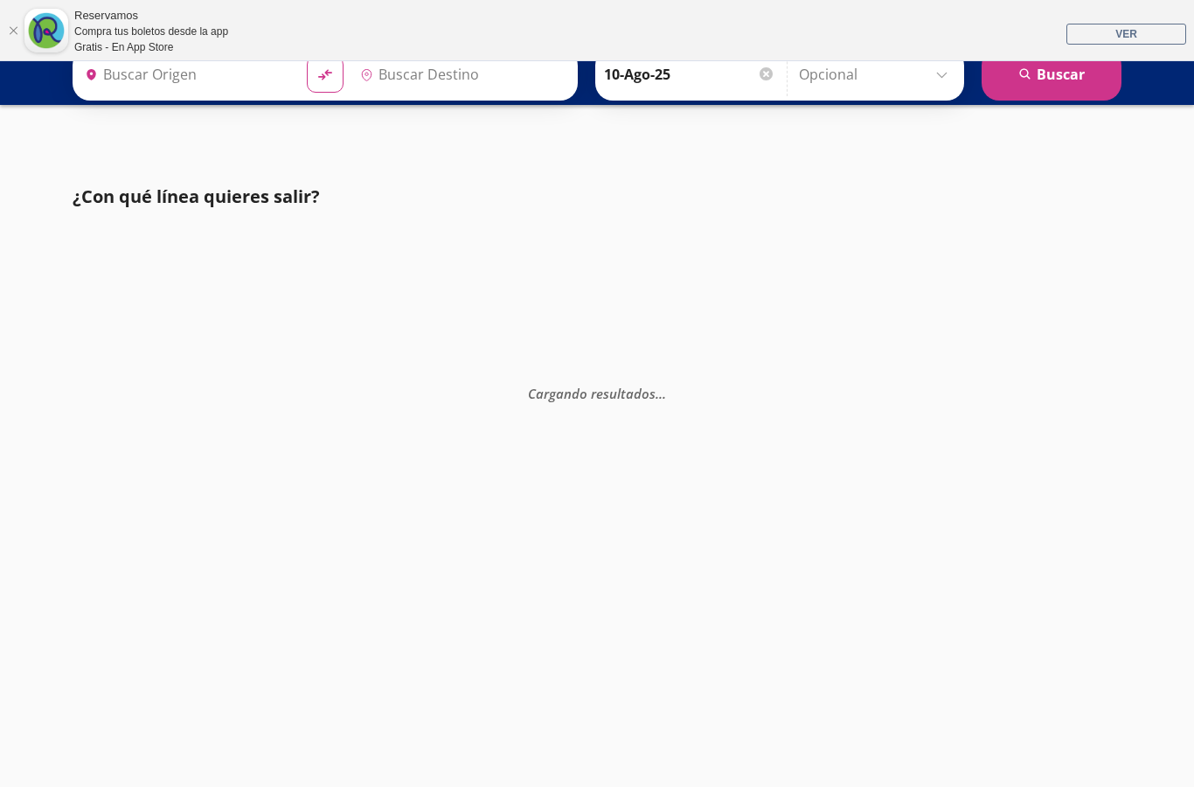
type input "[GEOGRAPHIC_DATA], [GEOGRAPHIC_DATA]"
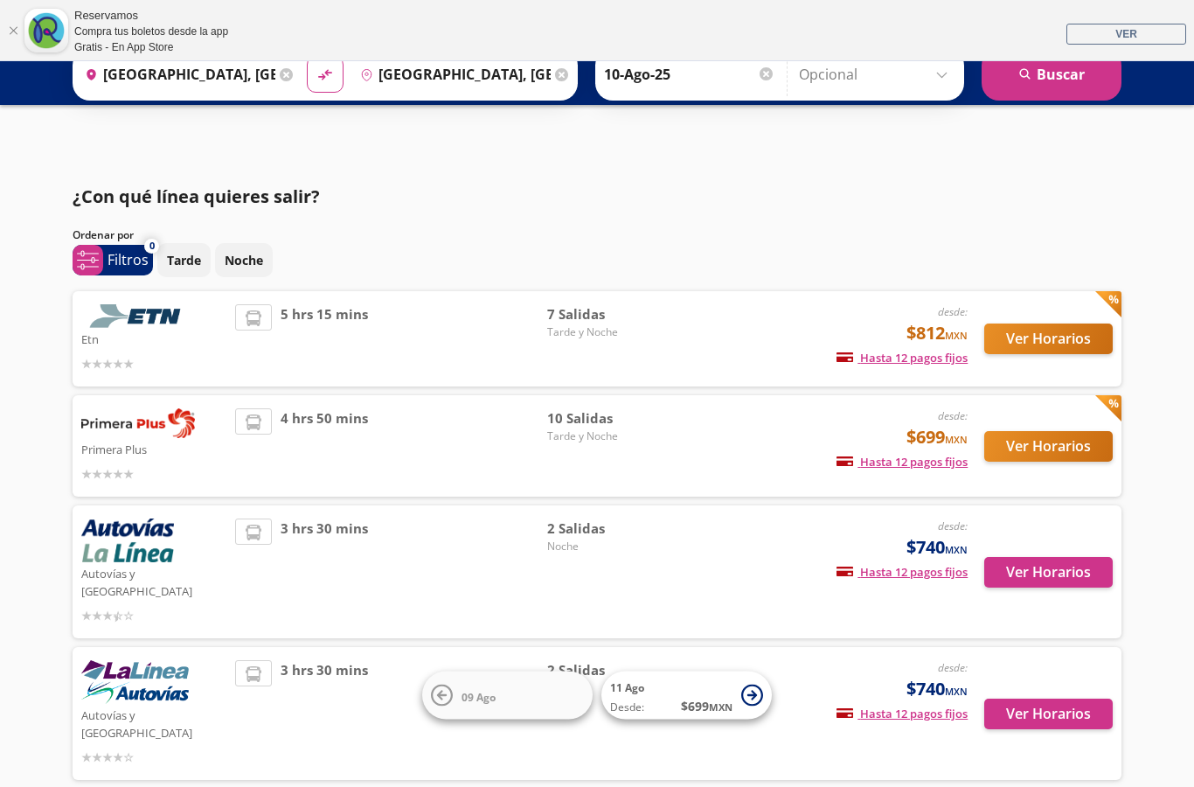
click at [692, 451] on div "desde: $699 MXN Hasta 12 pagos fijos Pagos fijos en compras mayores a $30 MXN, …" at bounding box center [822, 445] width 289 height 75
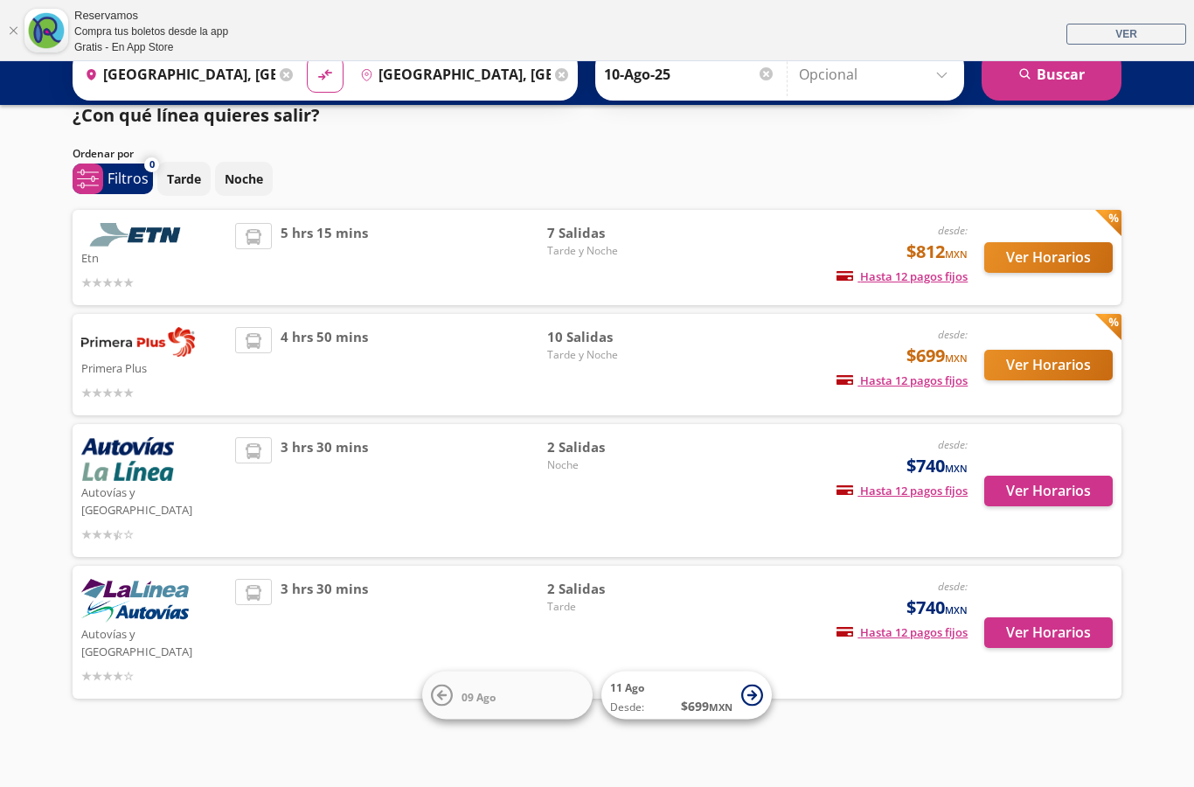
scroll to position [131, 0]
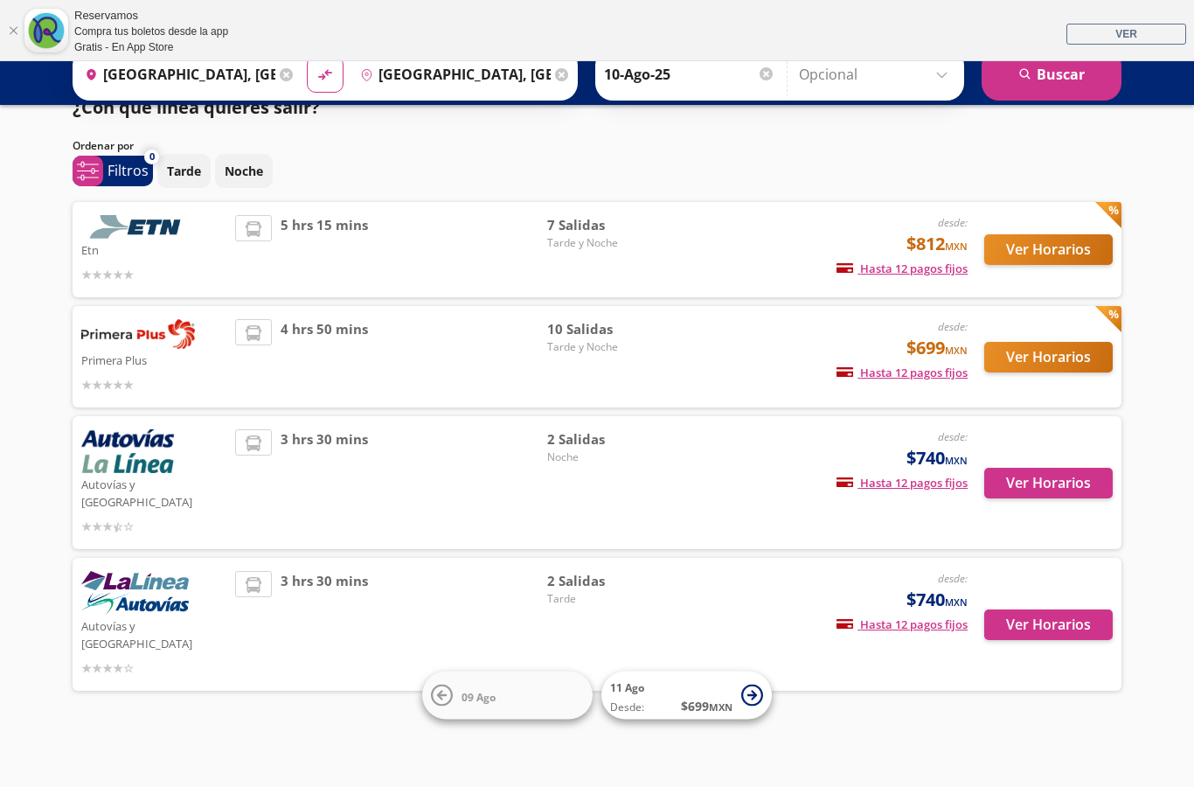
click at [1039, 342] on button "Ver Horarios" at bounding box center [1048, 357] width 128 height 31
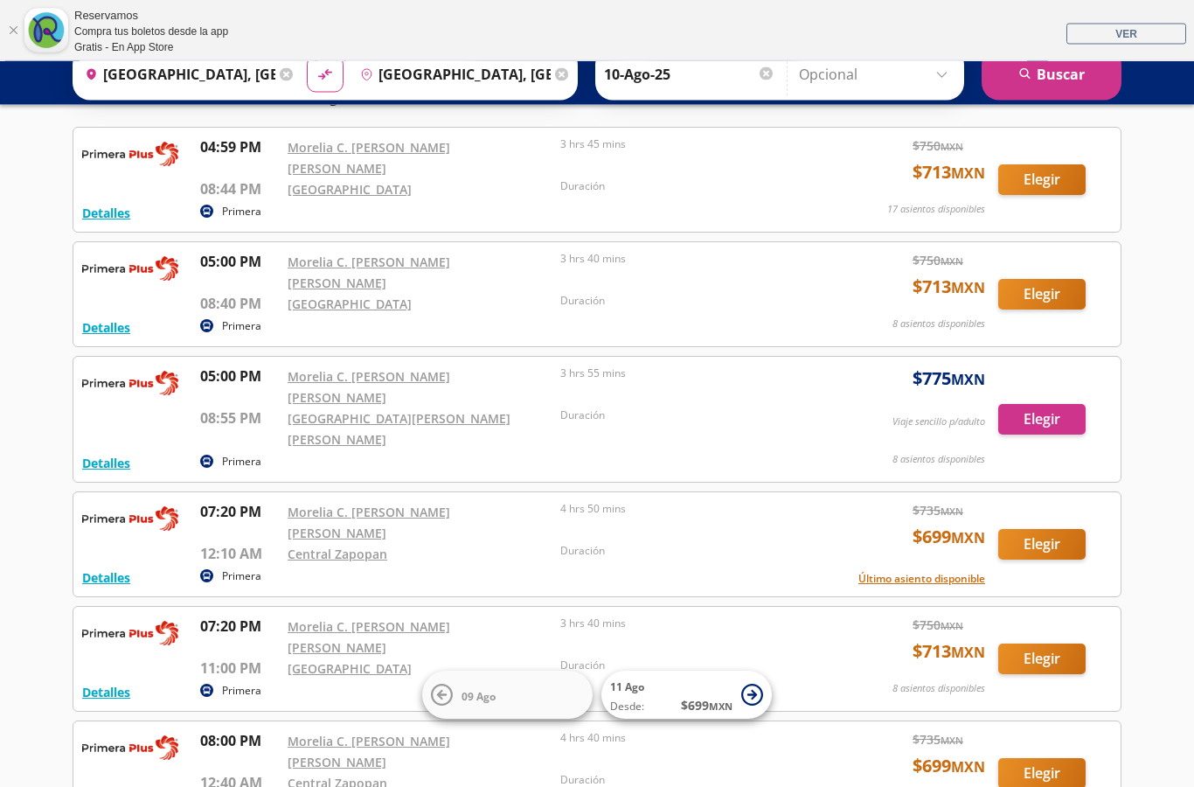
scroll to position [139, 0]
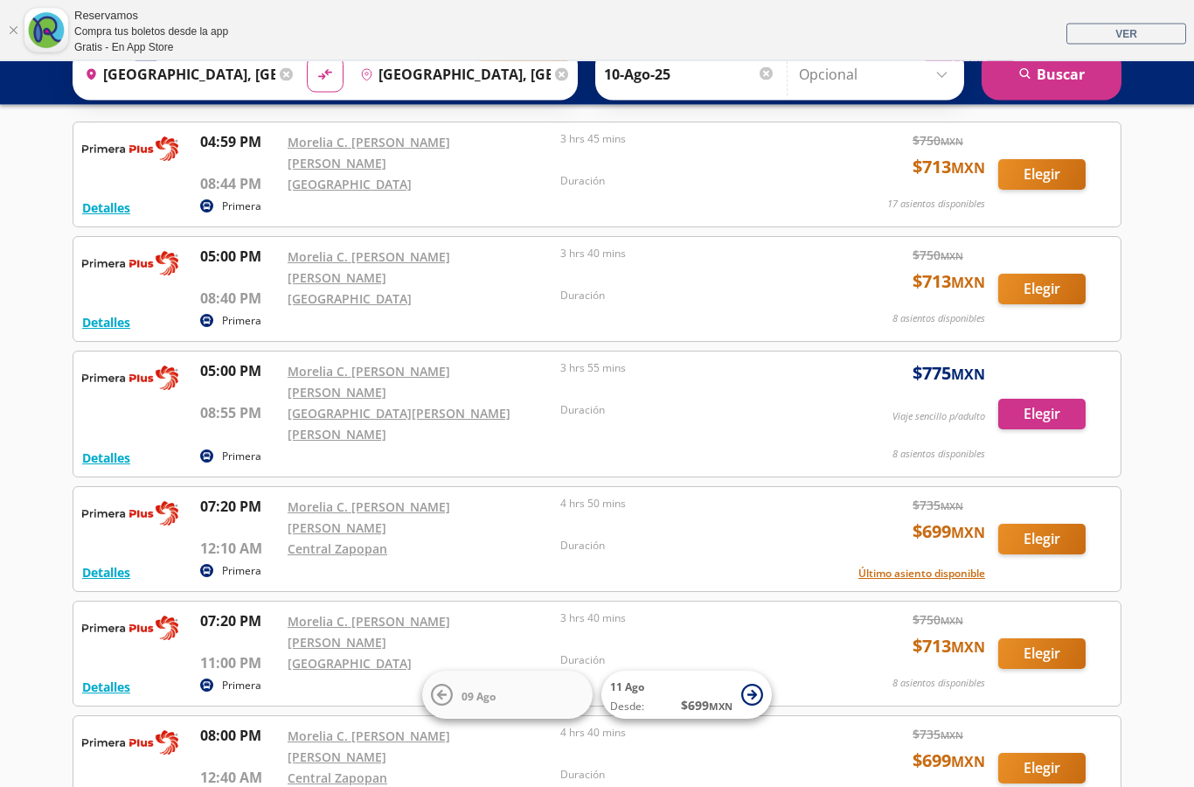
click at [1043, 524] on button "Elegir" at bounding box center [1041, 539] width 87 height 31
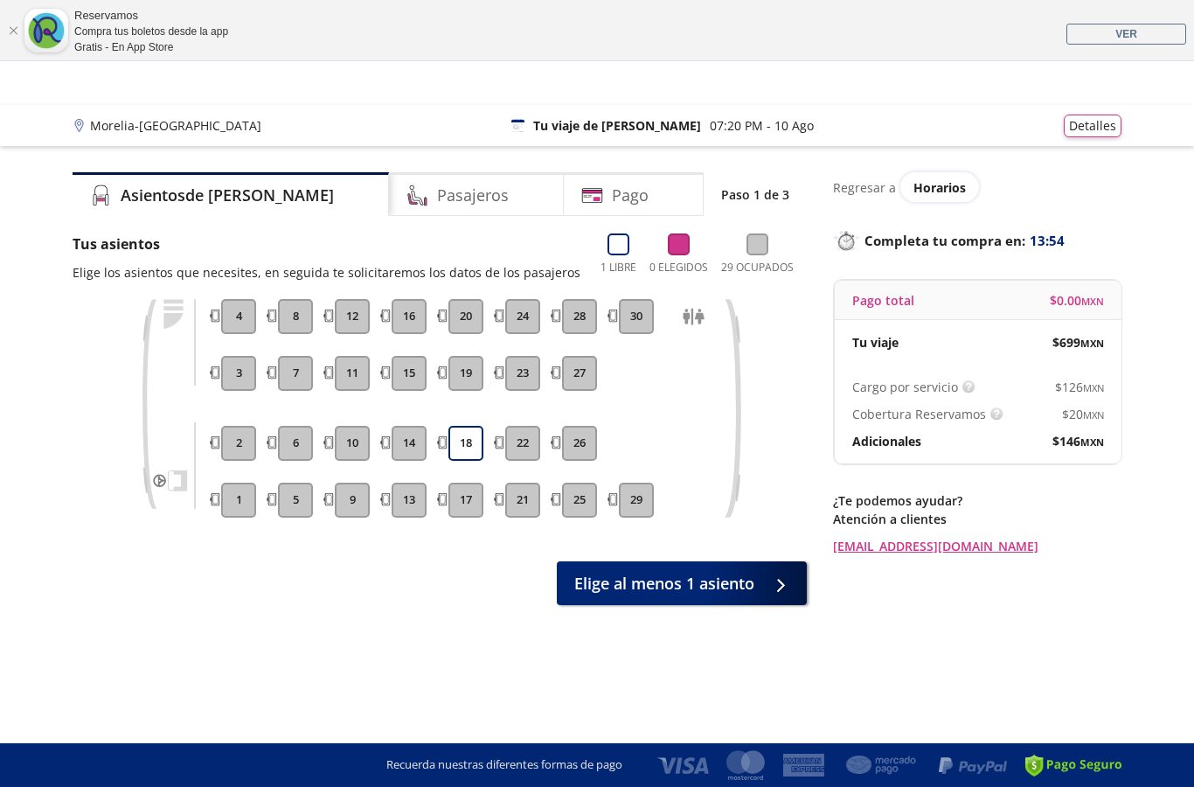
click at [469, 452] on button "18" at bounding box center [465, 443] width 35 height 35
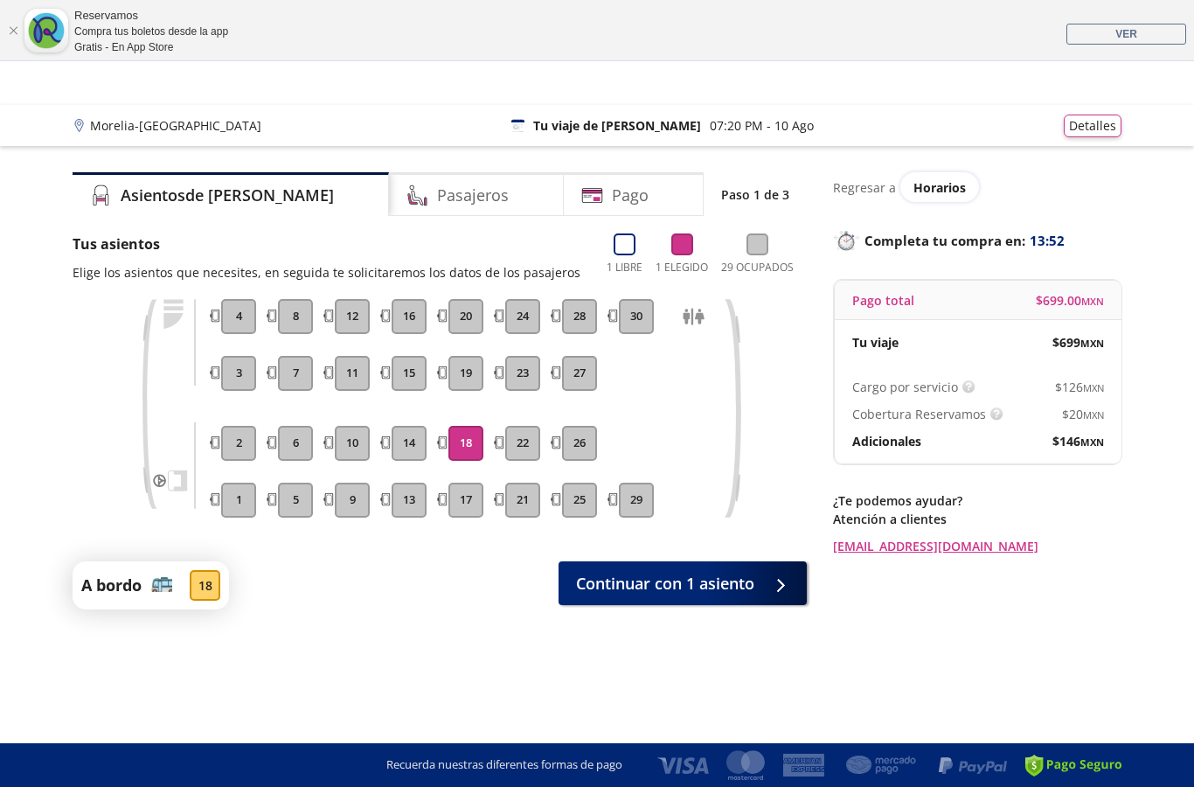
click at [734, 572] on span "Continuar con 1 asiento" at bounding box center [665, 584] width 178 height 24
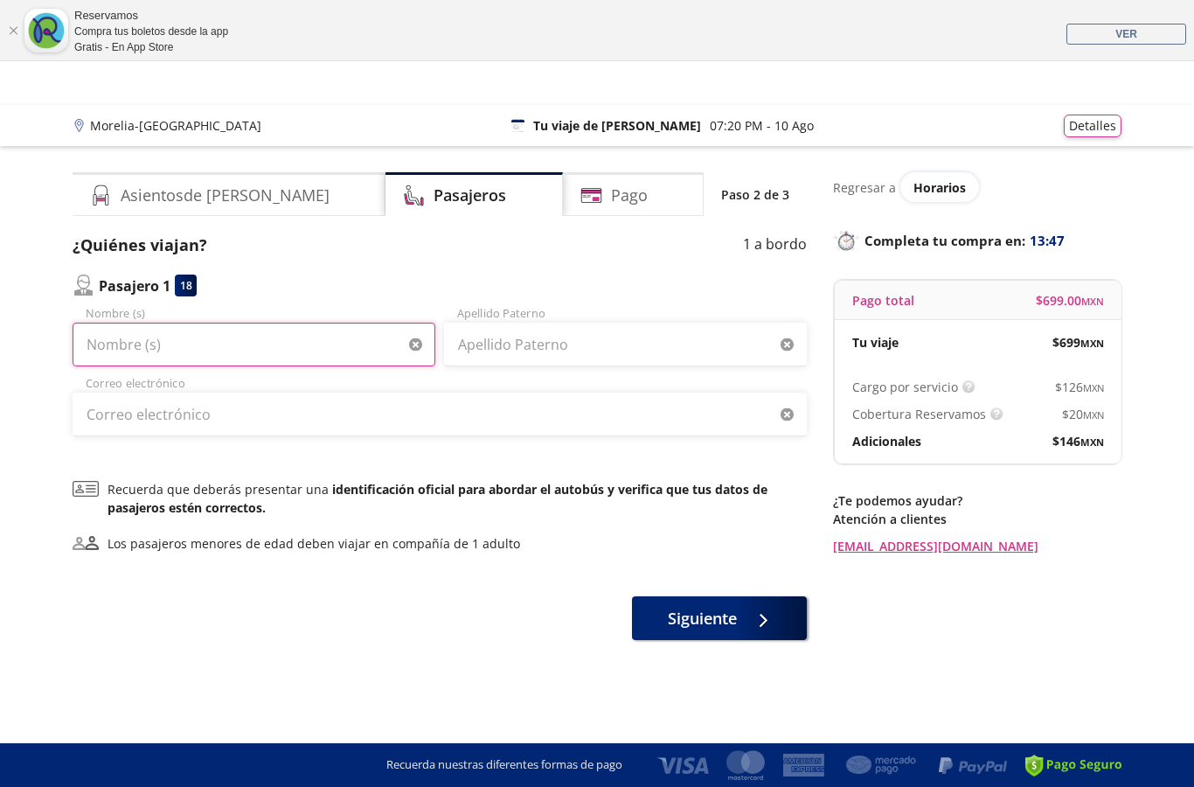
click at [155, 348] on input "Nombre (s)" at bounding box center [254, 345] width 363 height 44
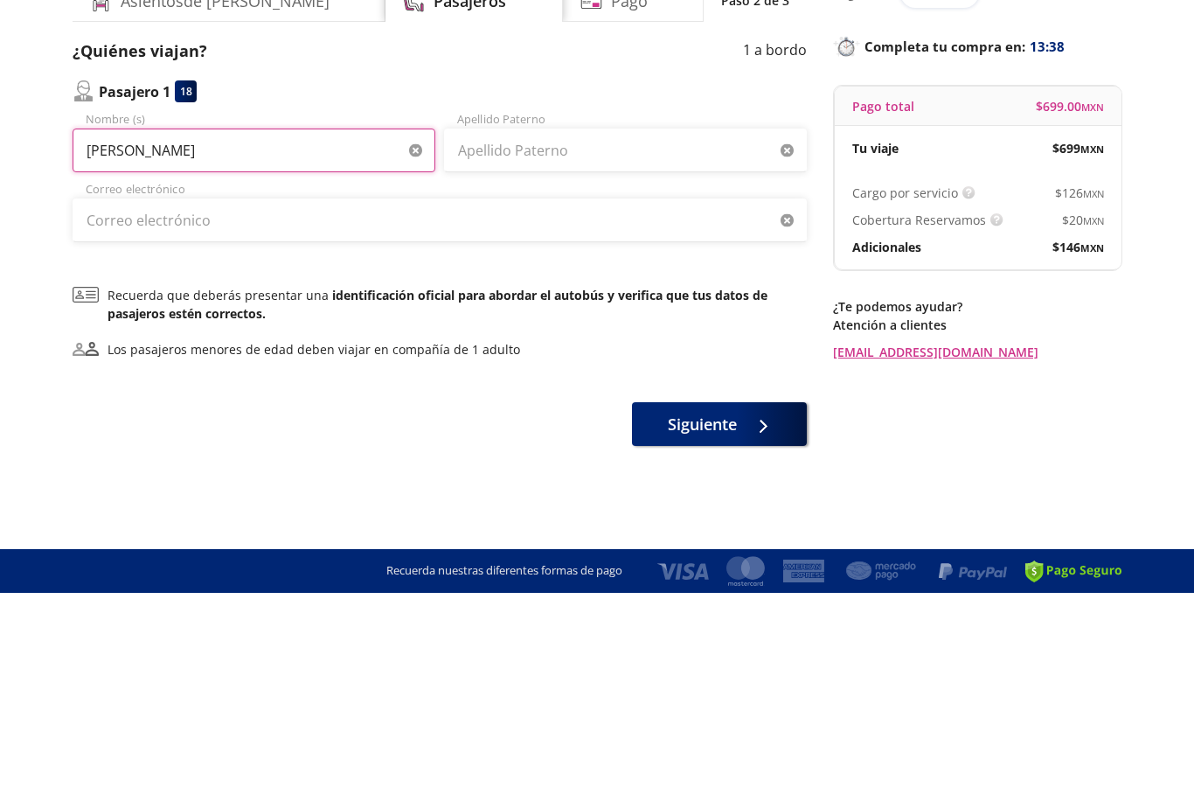
type input "[PERSON_NAME]"
click at [531, 323] on input "Apellido Paterno" at bounding box center [625, 345] width 363 height 44
type input "Malaga"
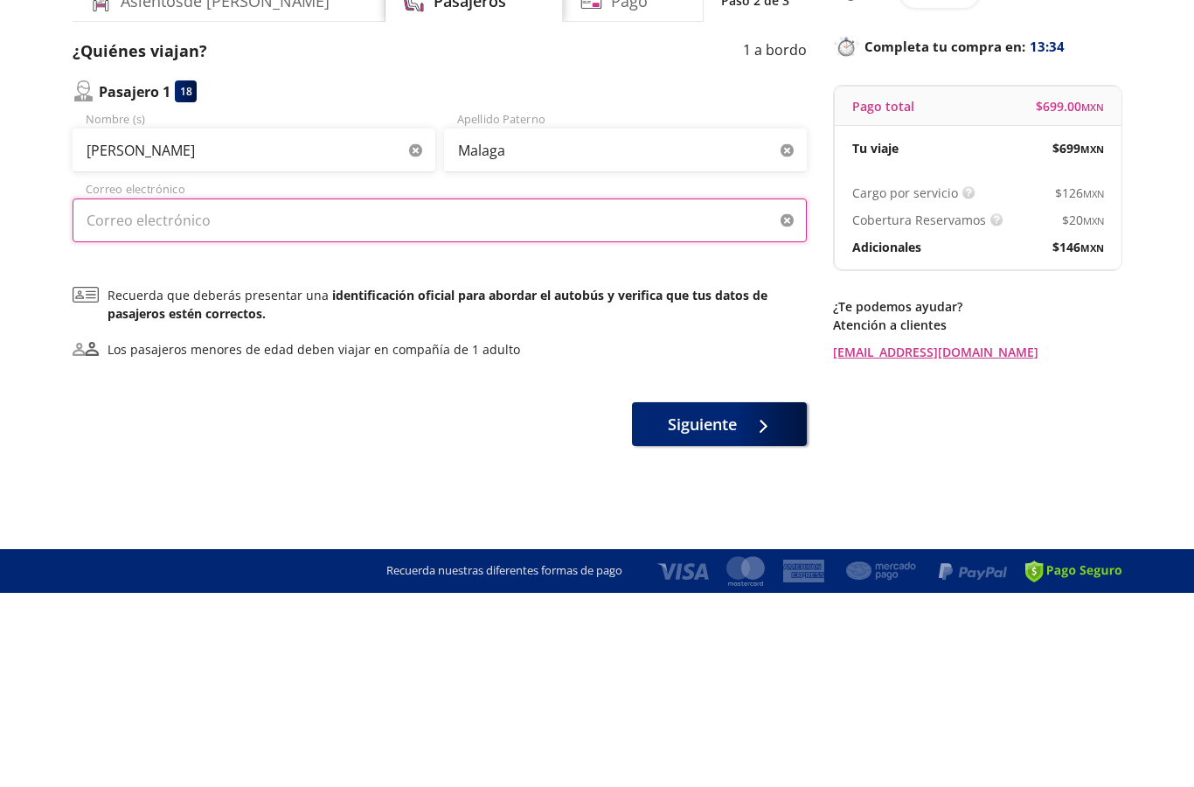
click at [166, 392] on input "Correo electrónico" at bounding box center [440, 414] width 734 height 44
type input "C"
type input "[EMAIL_ADDRESS][DOMAIN_NAME]"
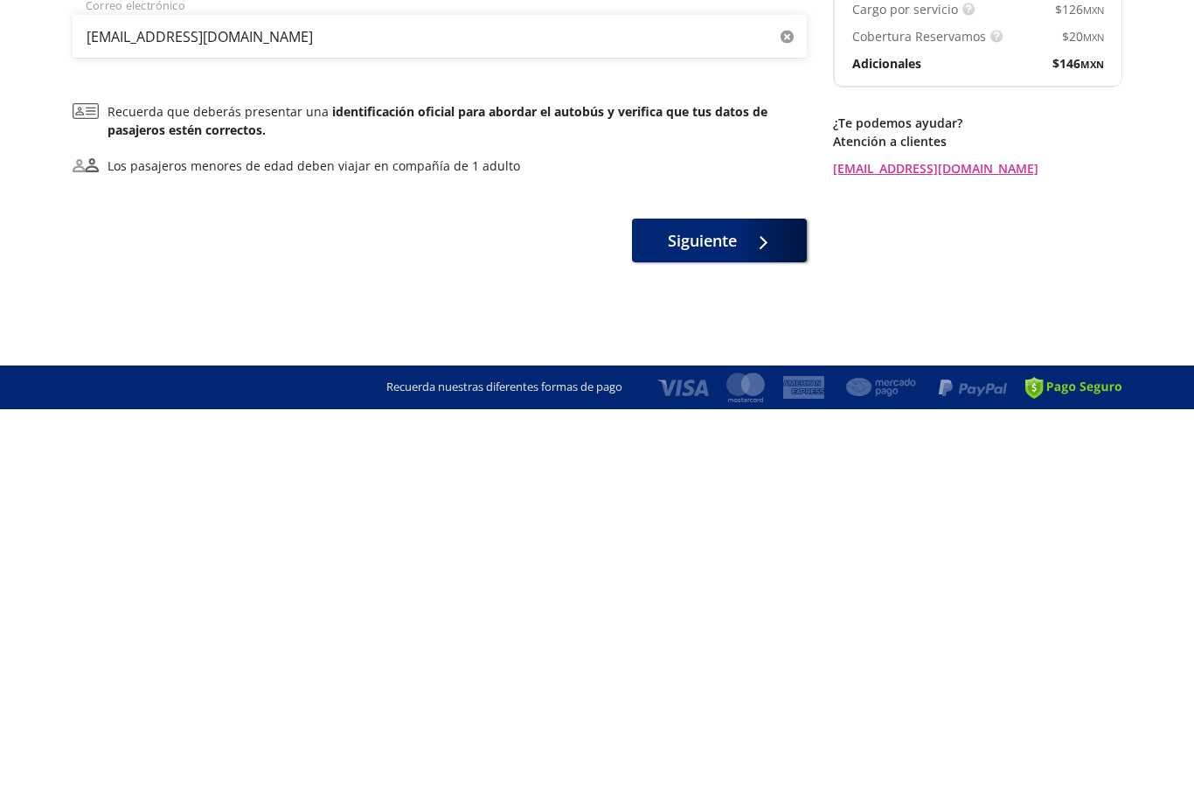
click at [703, 607] on span "Siguiente" at bounding box center [702, 619] width 69 height 24
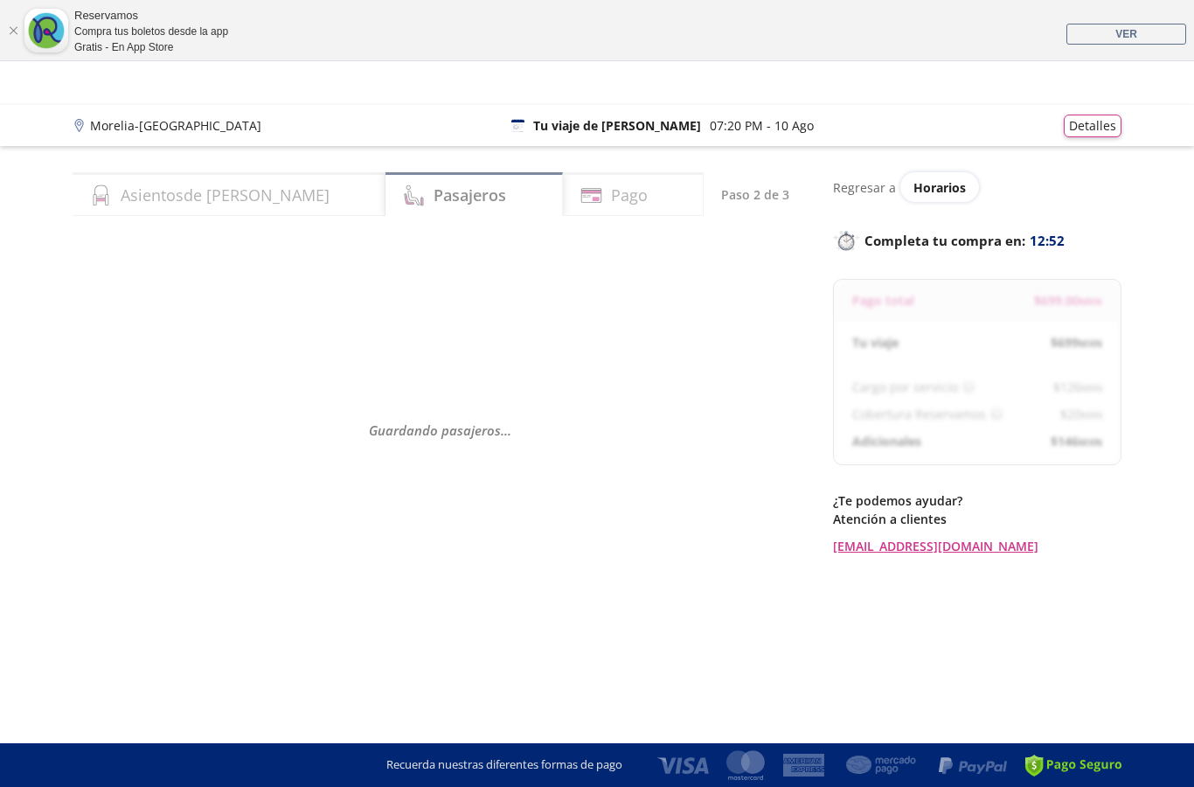
select select "MX"
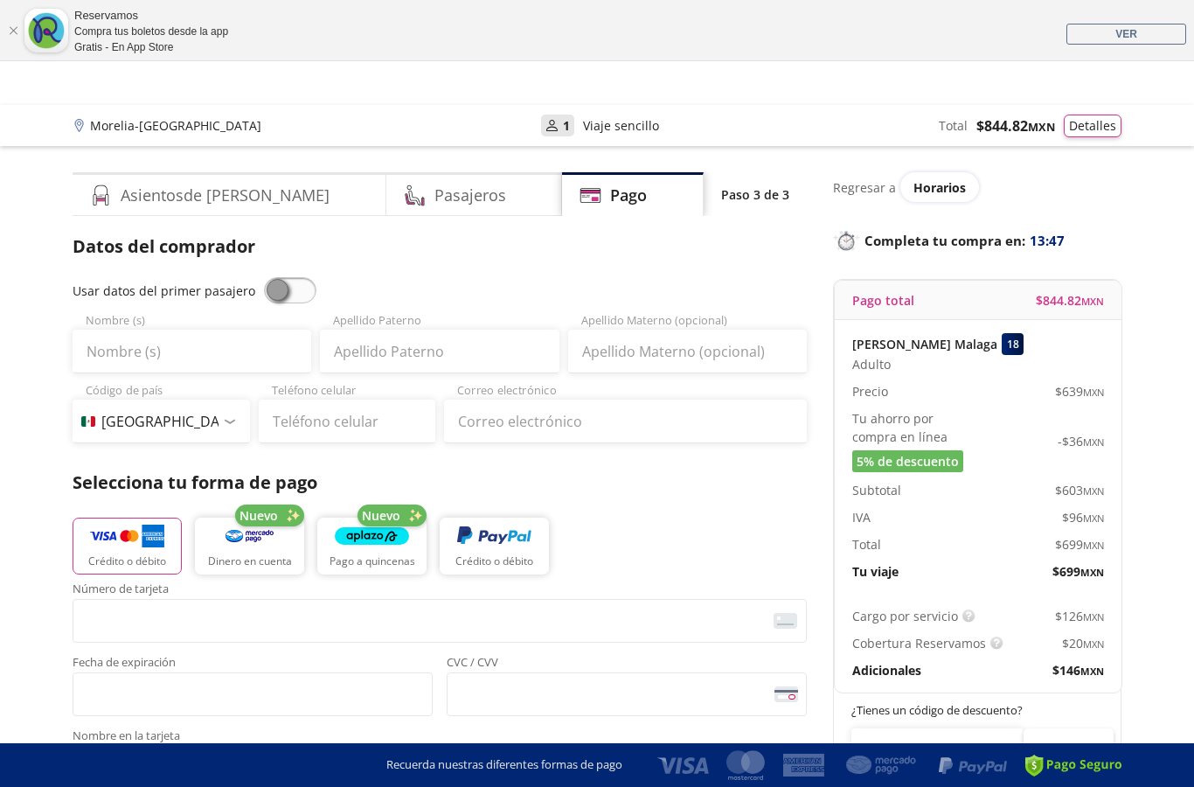
click at [193, 185] on h4 "Asientos de [PERSON_NAME]" at bounding box center [225, 196] width 209 height 24
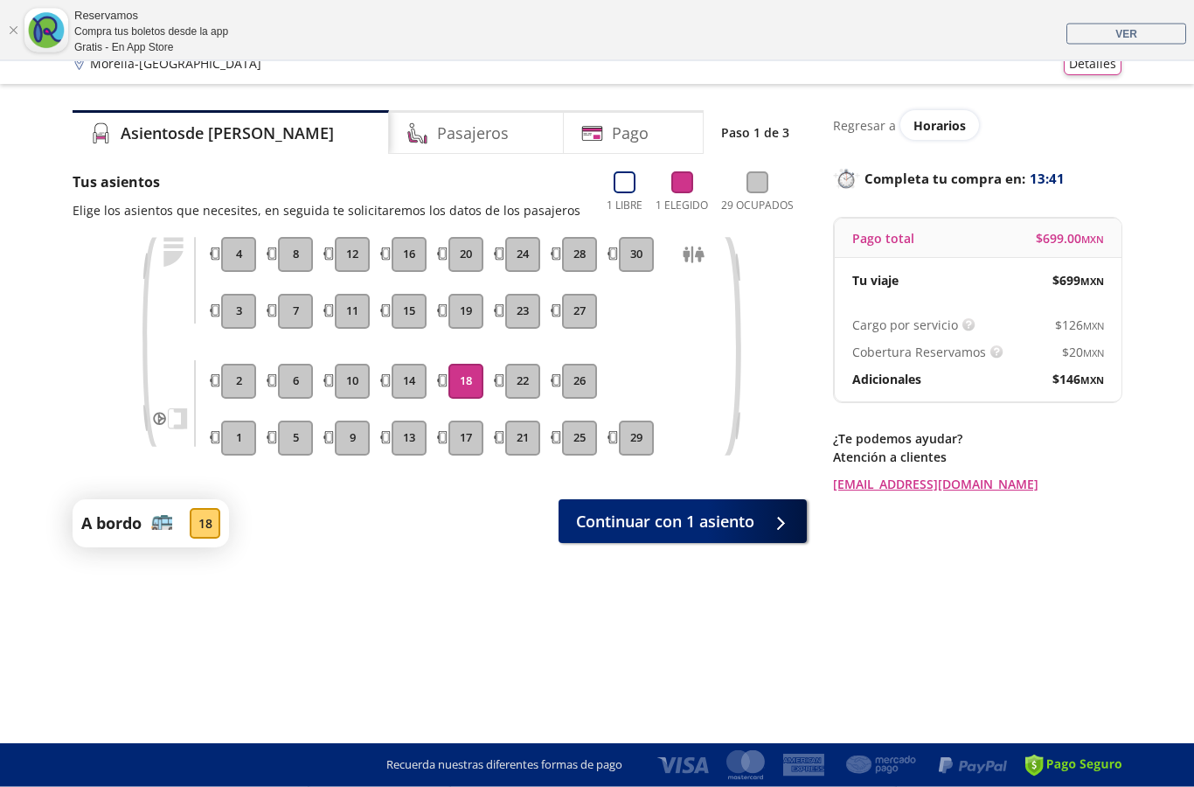
scroll to position [121, 0]
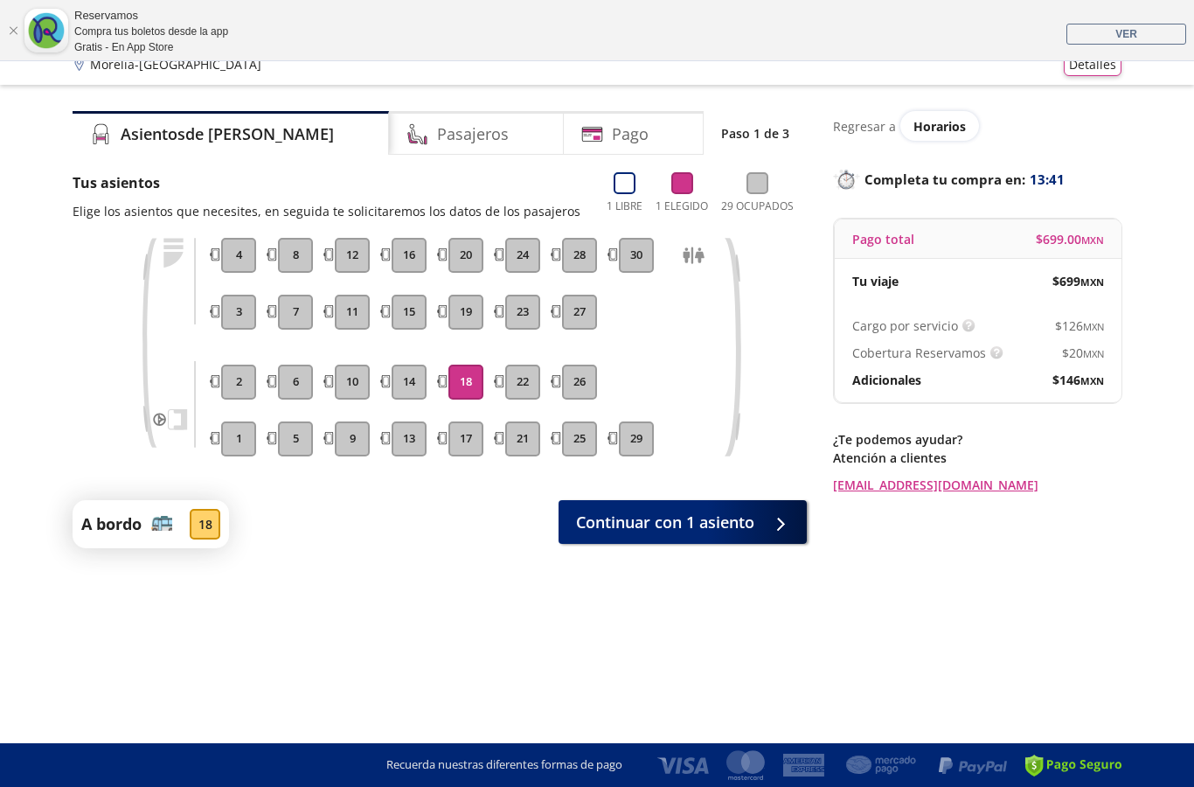
click at [437, 122] on h4 "Pasajeros" at bounding box center [473, 134] width 72 height 24
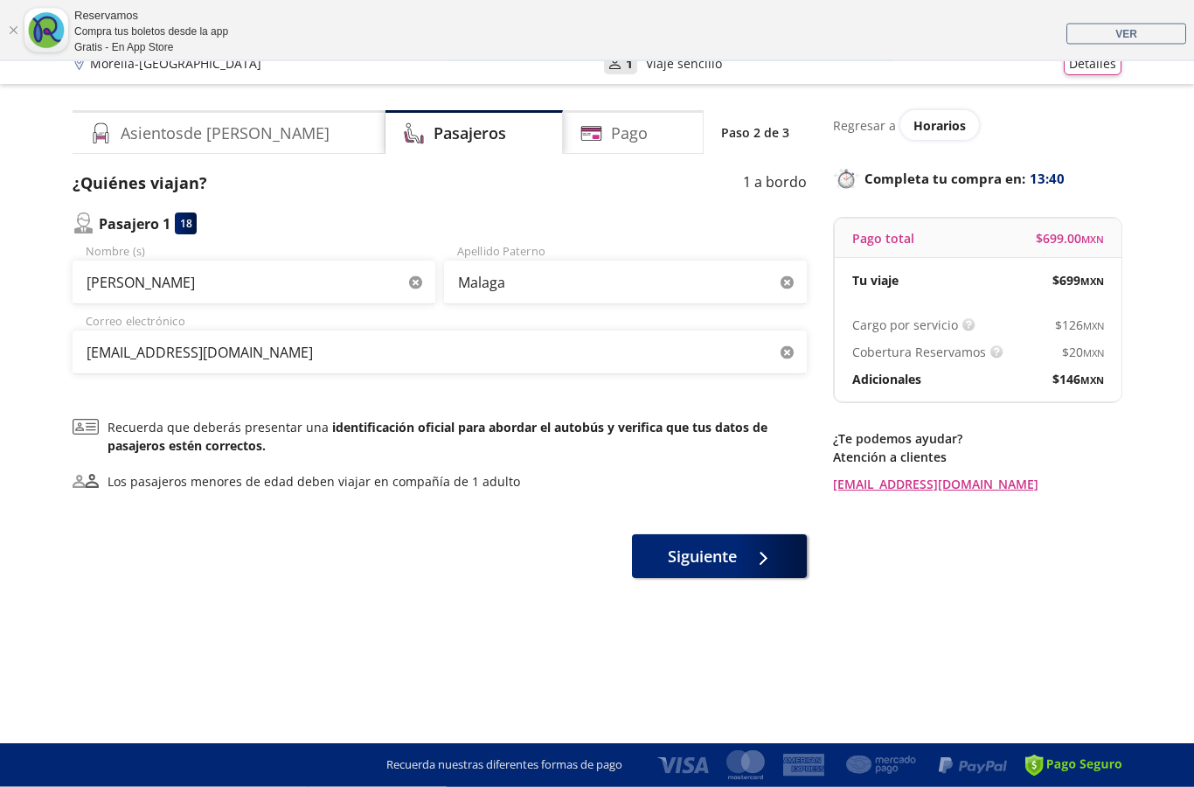
scroll to position [64, 0]
click at [264, 509] on div "¿Quiénes viajan? 1 a bordo [STREET_ADDRESS][PERSON_NAME] (s) Malaga Apellido [P…" at bounding box center [440, 375] width 734 height 406
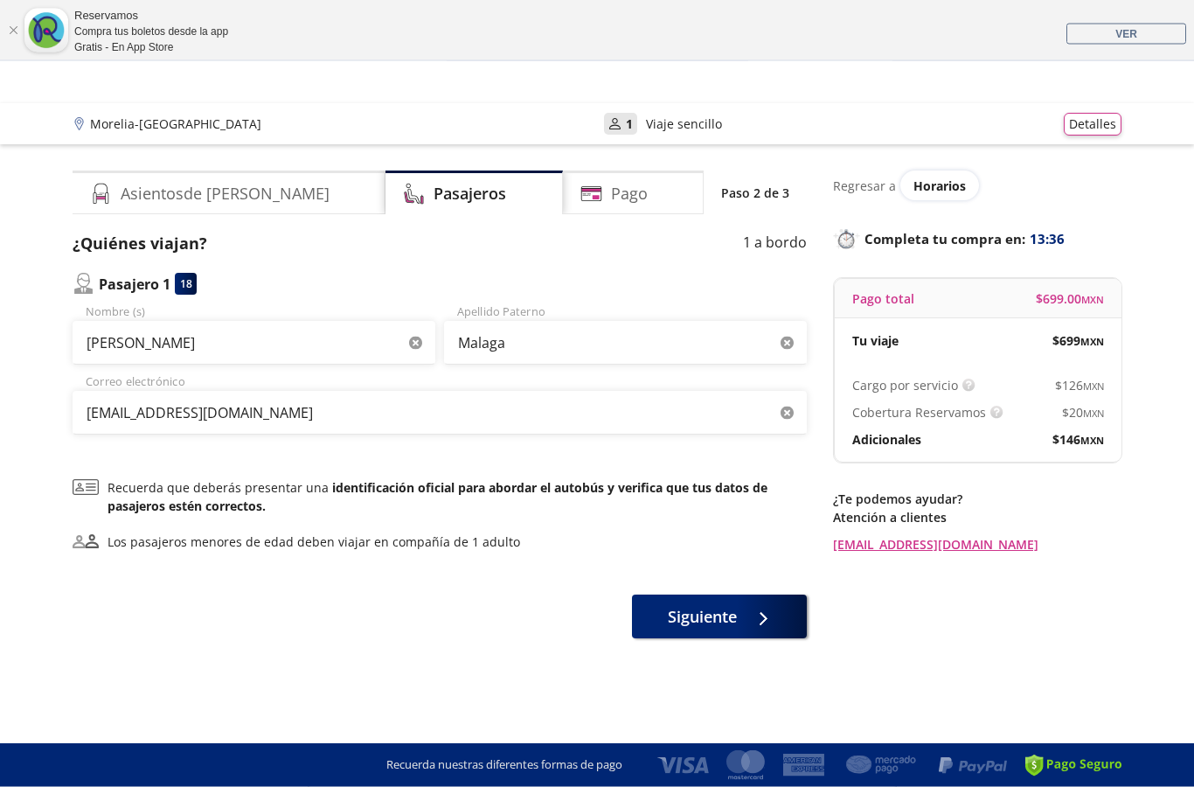
scroll to position [0, 0]
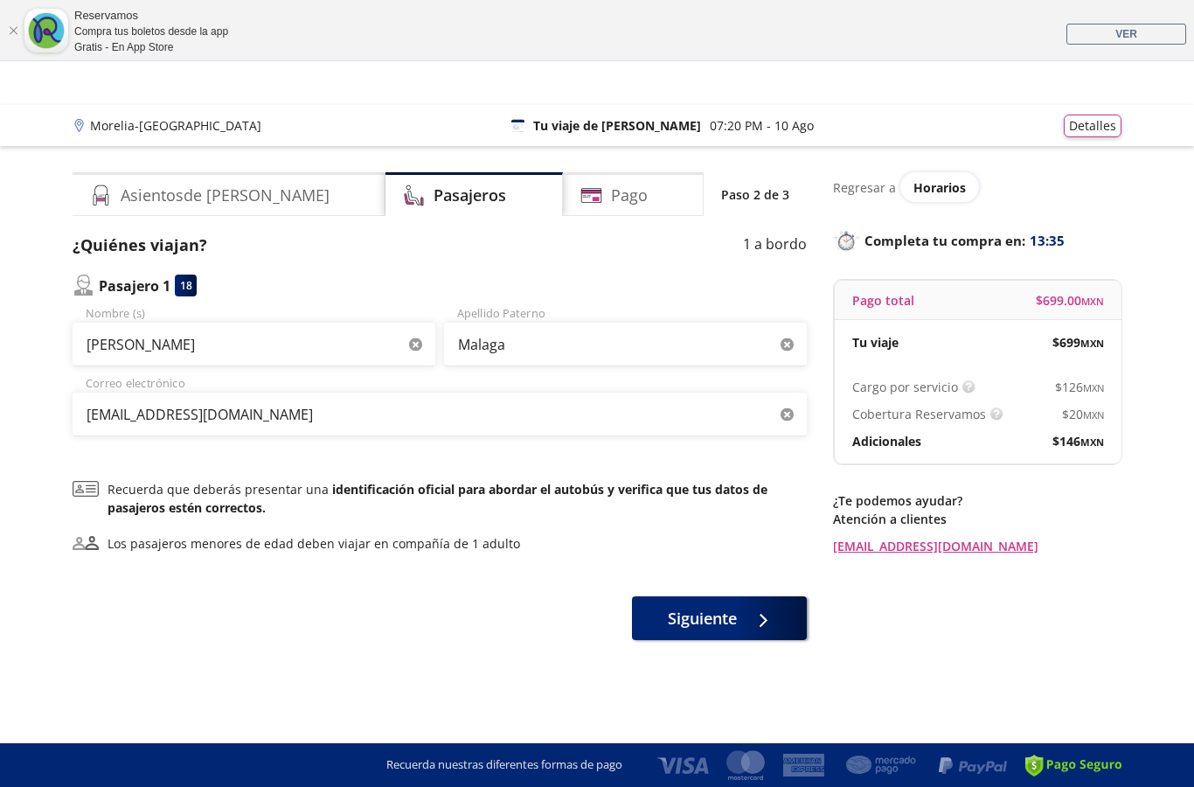
click at [696, 625] on span "Siguiente" at bounding box center [702, 619] width 69 height 24
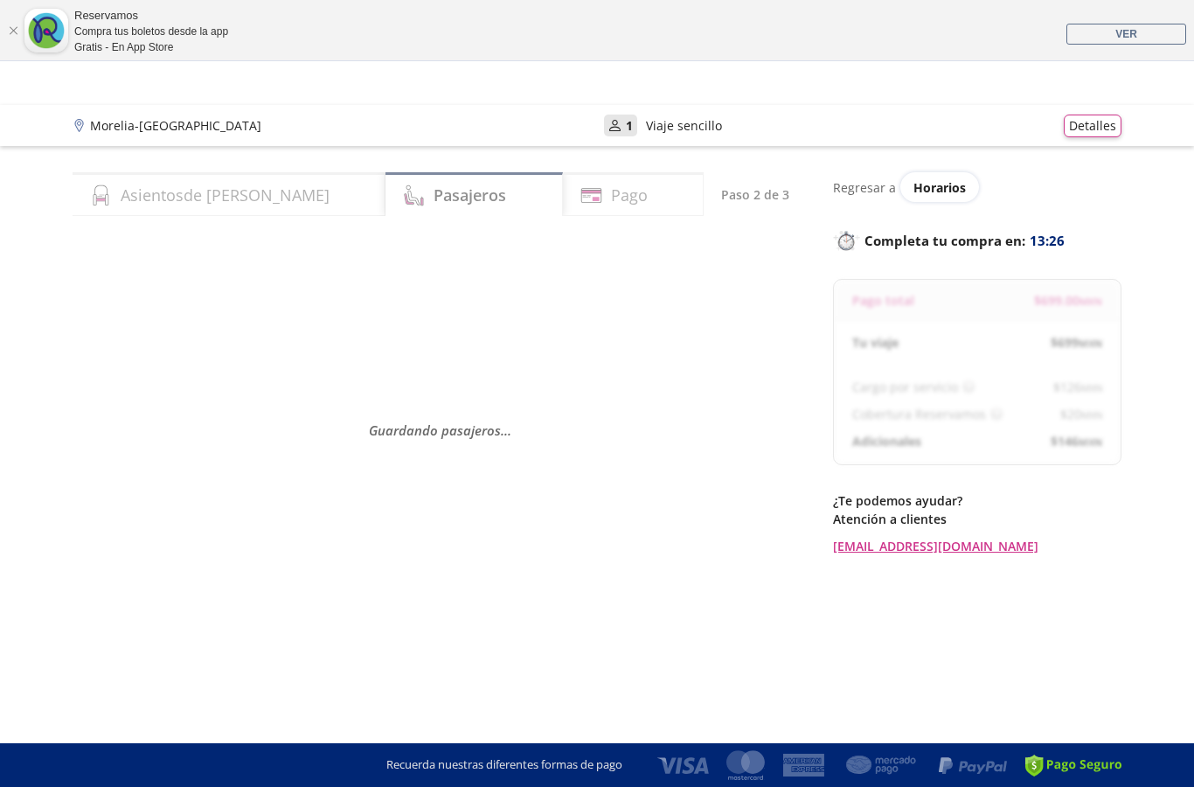
select select "MX"
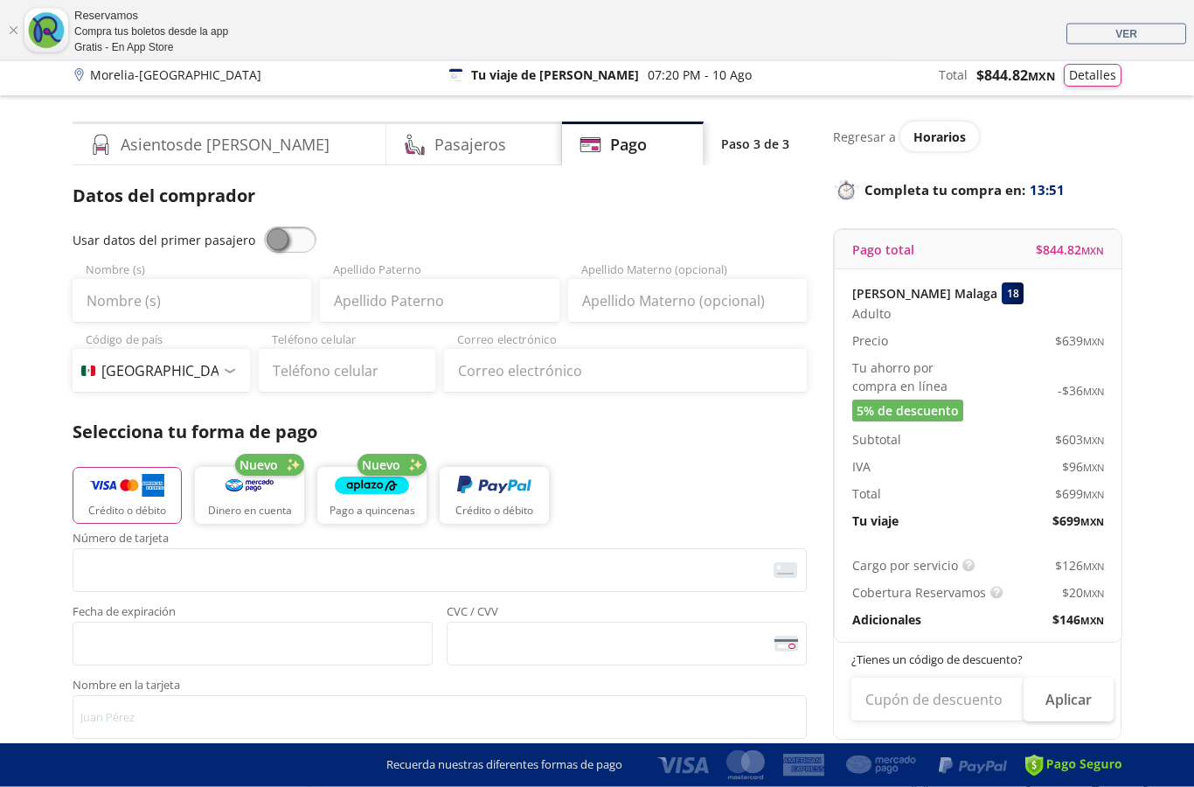
scroll to position [51, 0]
click at [282, 234] on span at bounding box center [290, 239] width 52 height 26
click at [264, 226] on input "checkbox" at bounding box center [264, 226] width 0 height 0
type input "[PERSON_NAME]"
type input "Malaga"
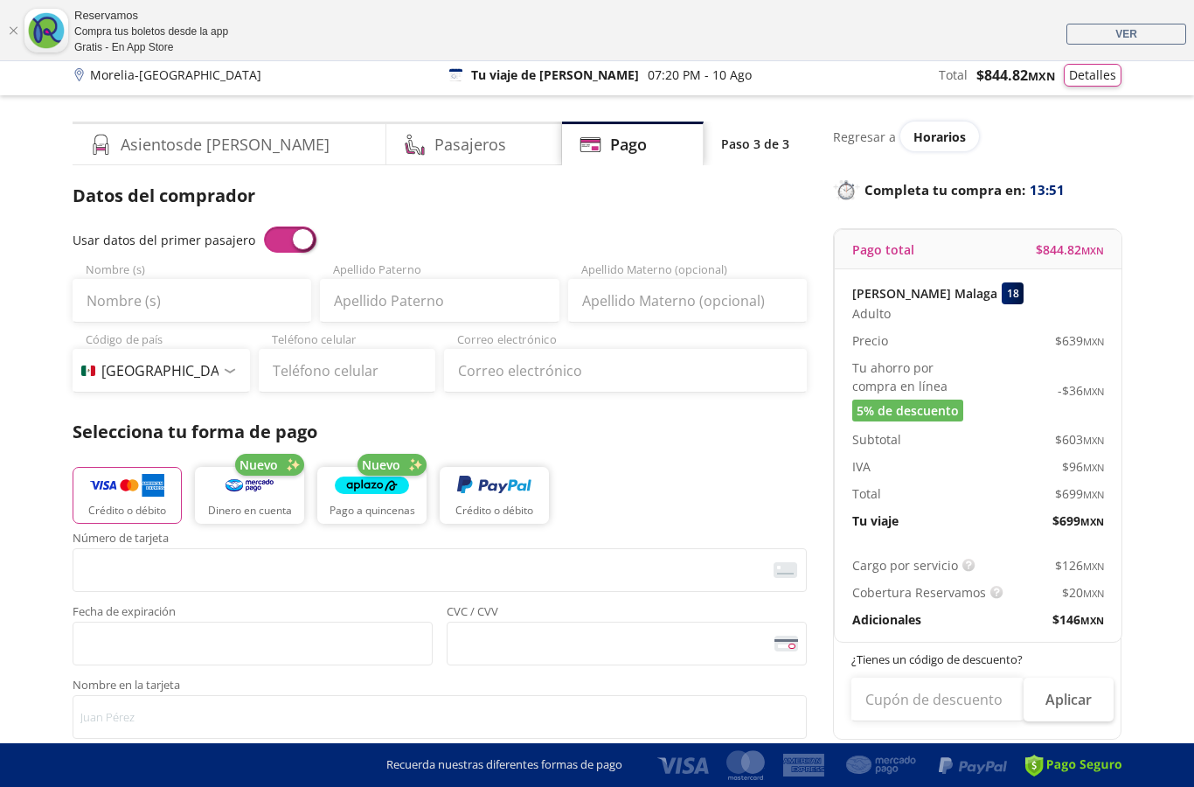
type input "[EMAIL_ADDRESS][DOMAIN_NAME]"
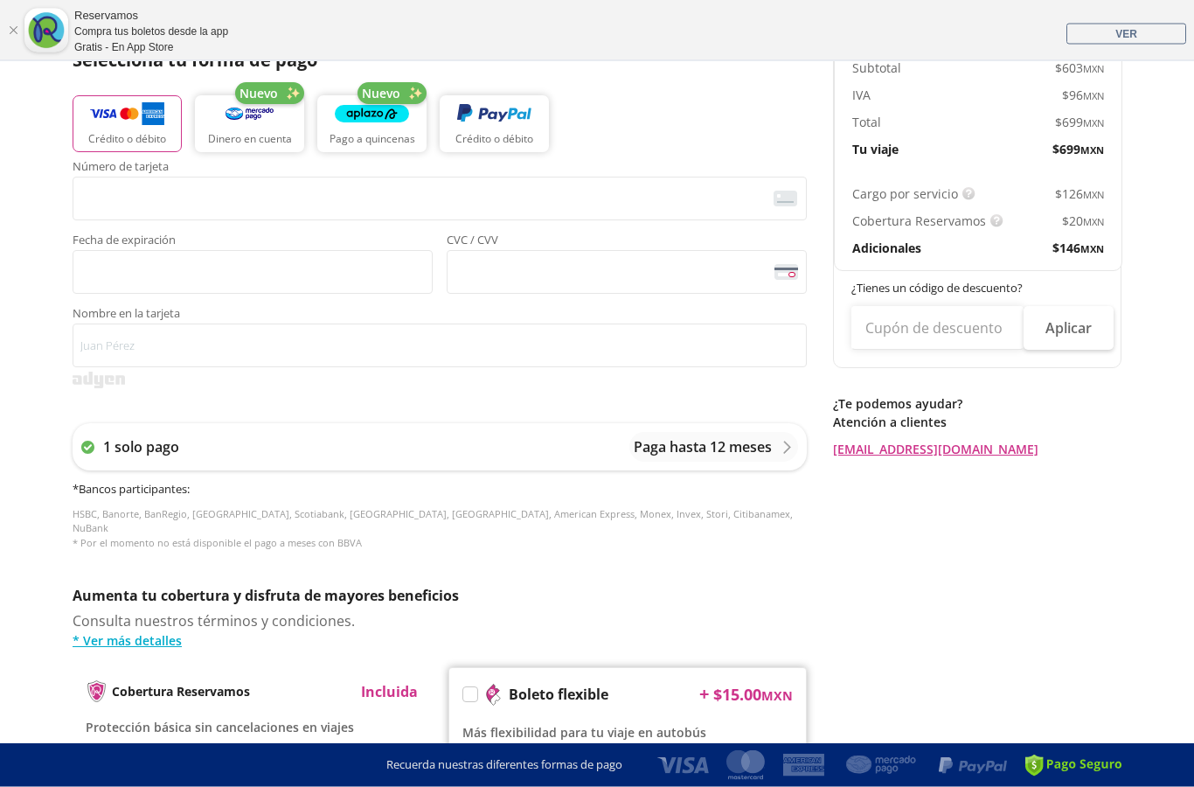
scroll to position [422, 0]
click at [236, 445] on div "1 solo pago Paga hasta 12 meses" at bounding box center [440, 446] width 734 height 47
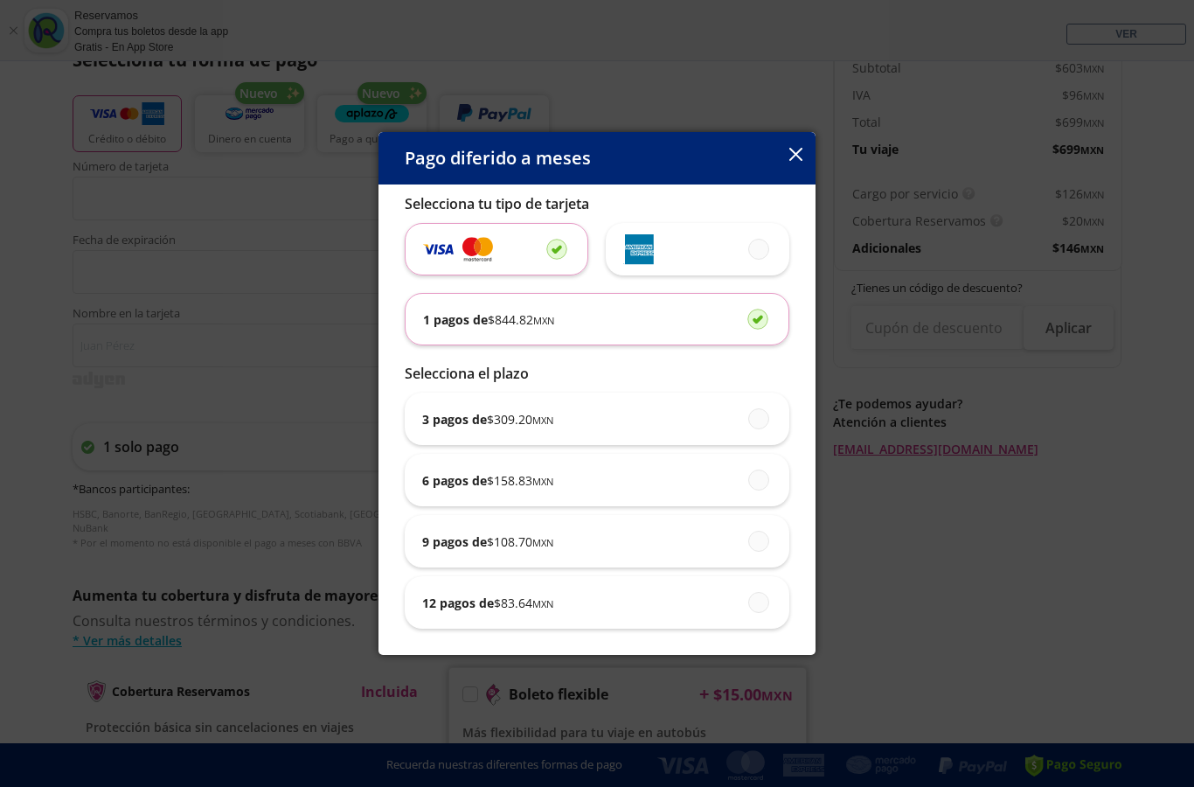
click at [270, 316] on div "Pago diferido a meses Selecciona tu tipo de tarjeta 1 pagos de $ 844.82 MXN Sel…" at bounding box center [597, 393] width 1194 height 787
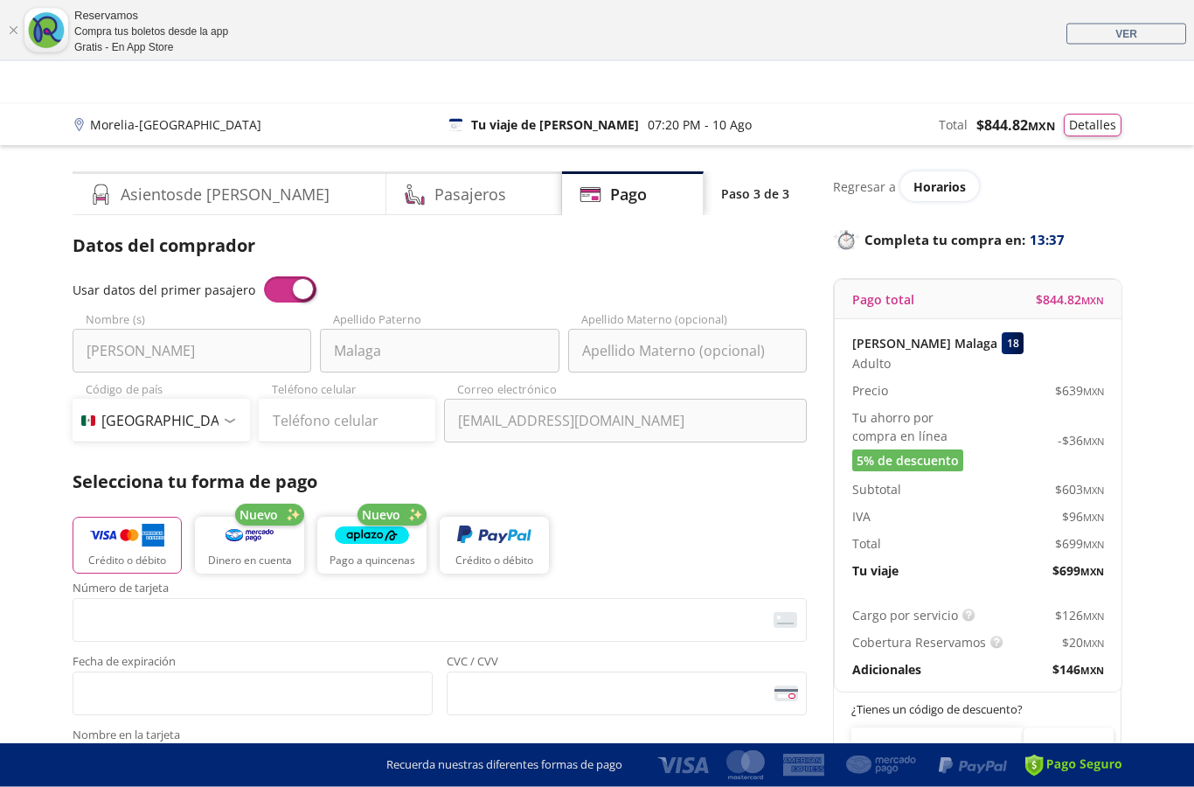
scroll to position [0, 0]
click at [477, 206] on div "Pasajeros" at bounding box center [474, 194] width 177 height 44
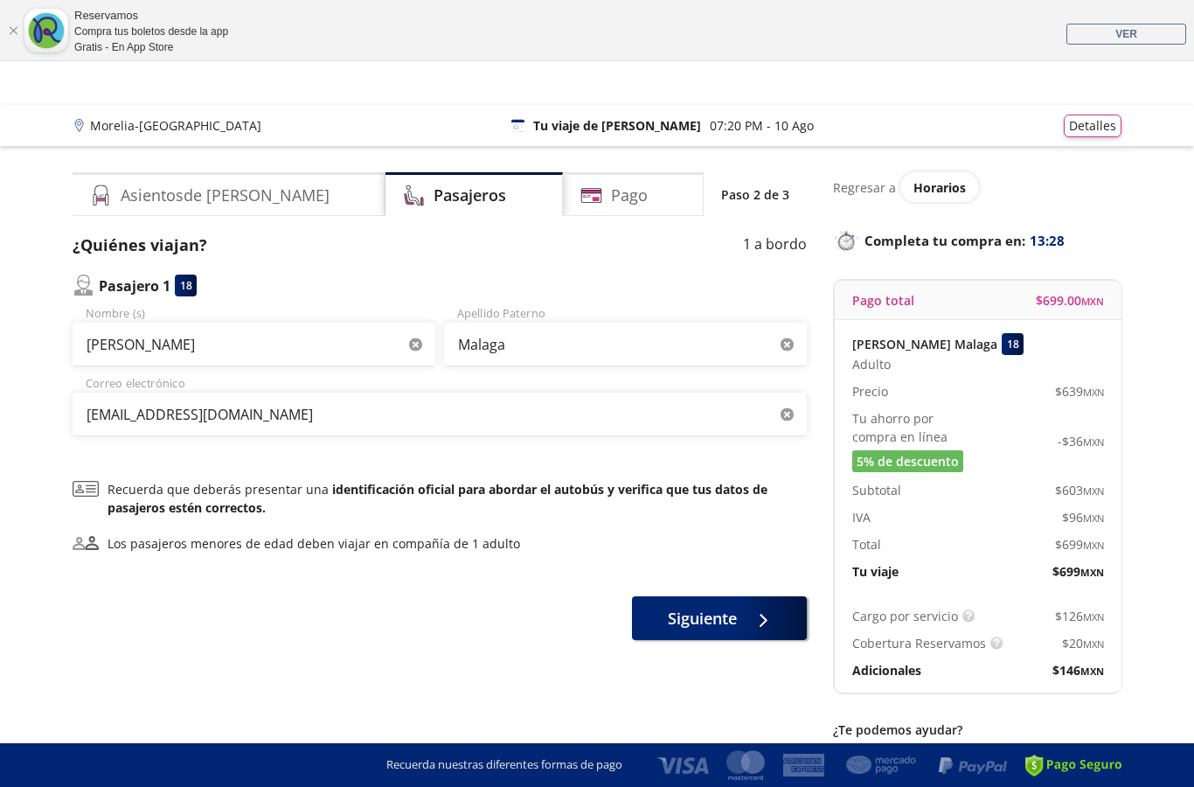
click at [611, 194] on h4 "Pago" at bounding box center [629, 196] width 37 height 24
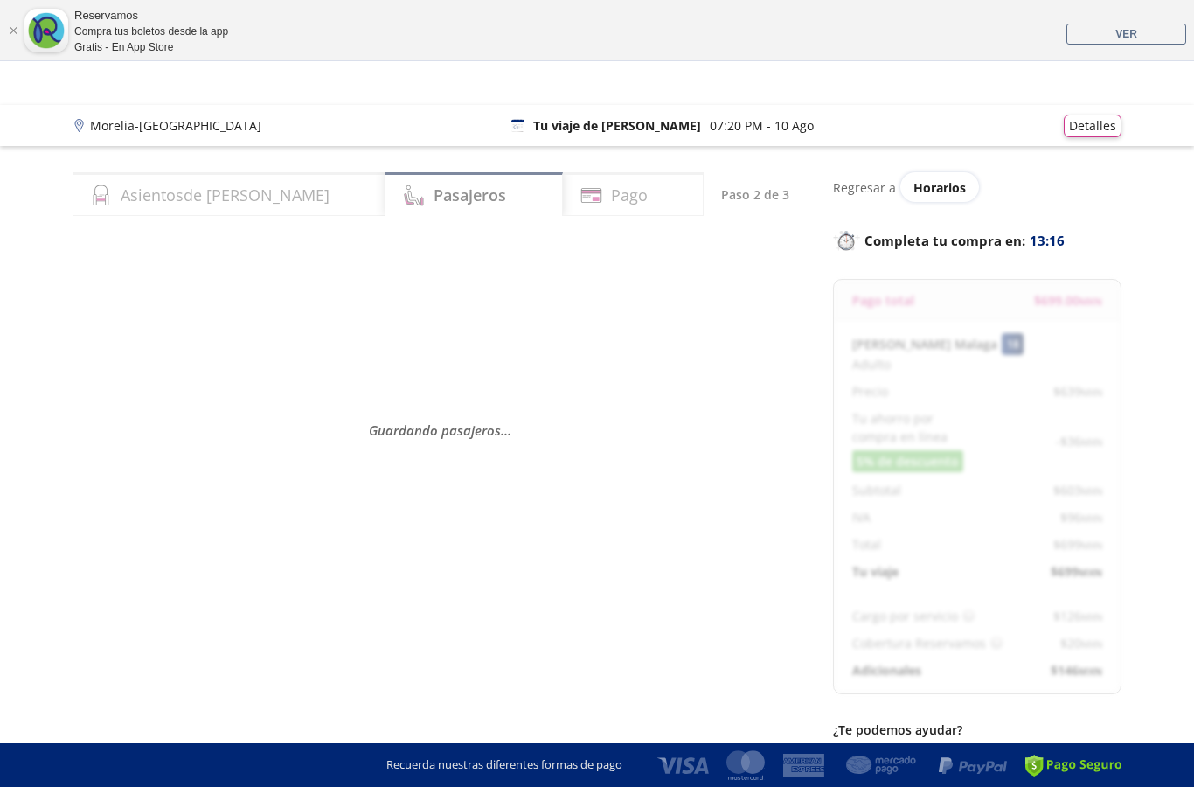
select select "MX"
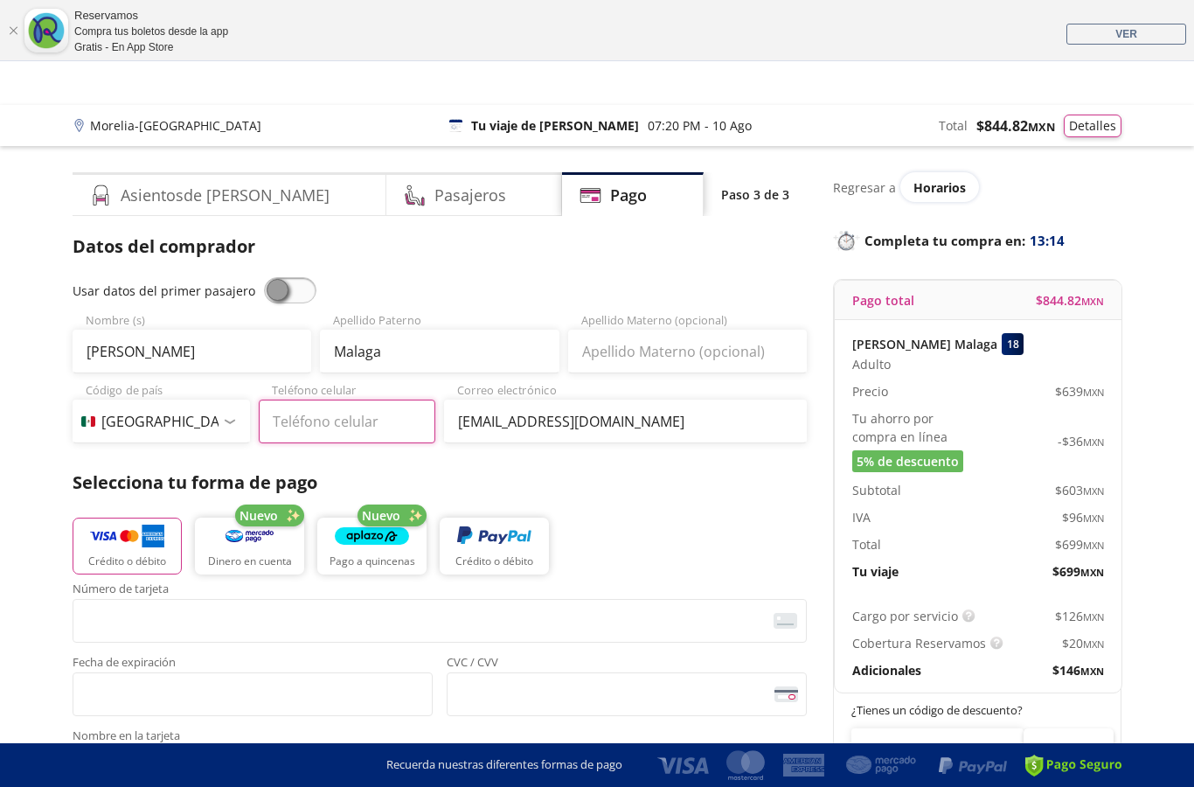
click at [324, 441] on input "Teléfono celular" at bounding box center [347, 421] width 177 height 44
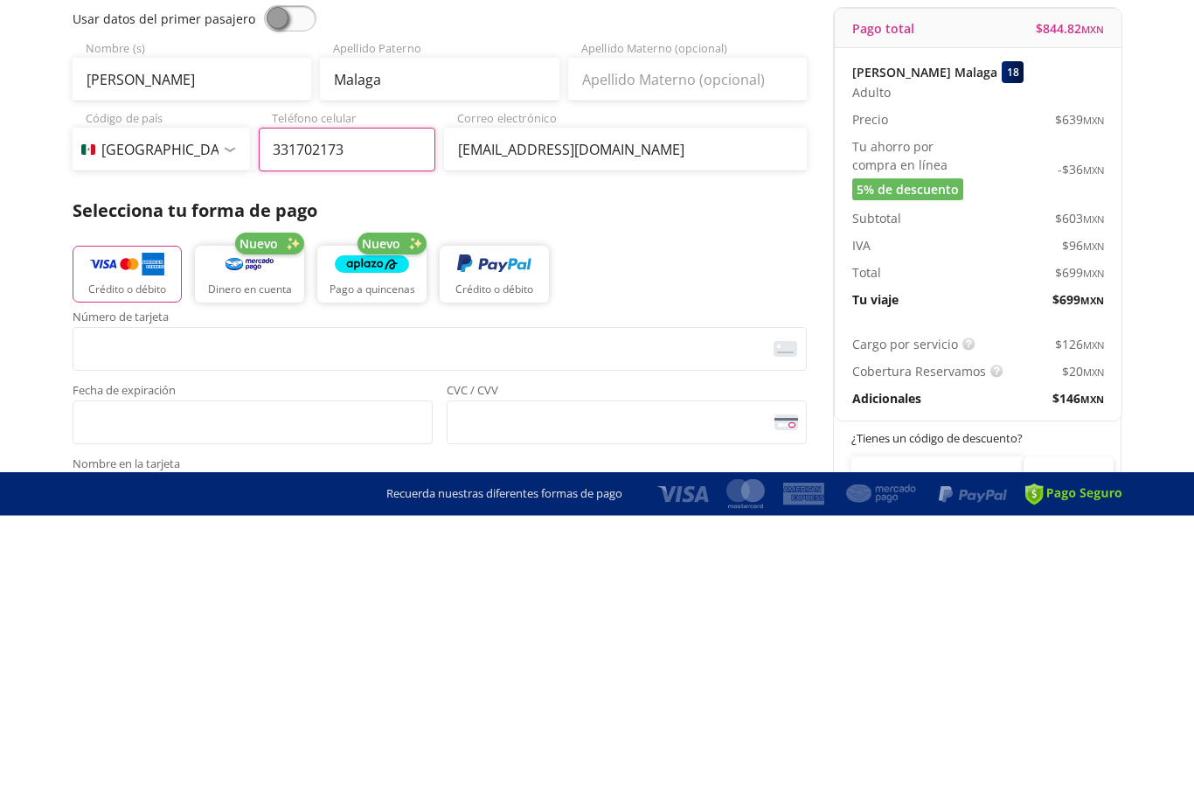
type input "33 1702 1732"
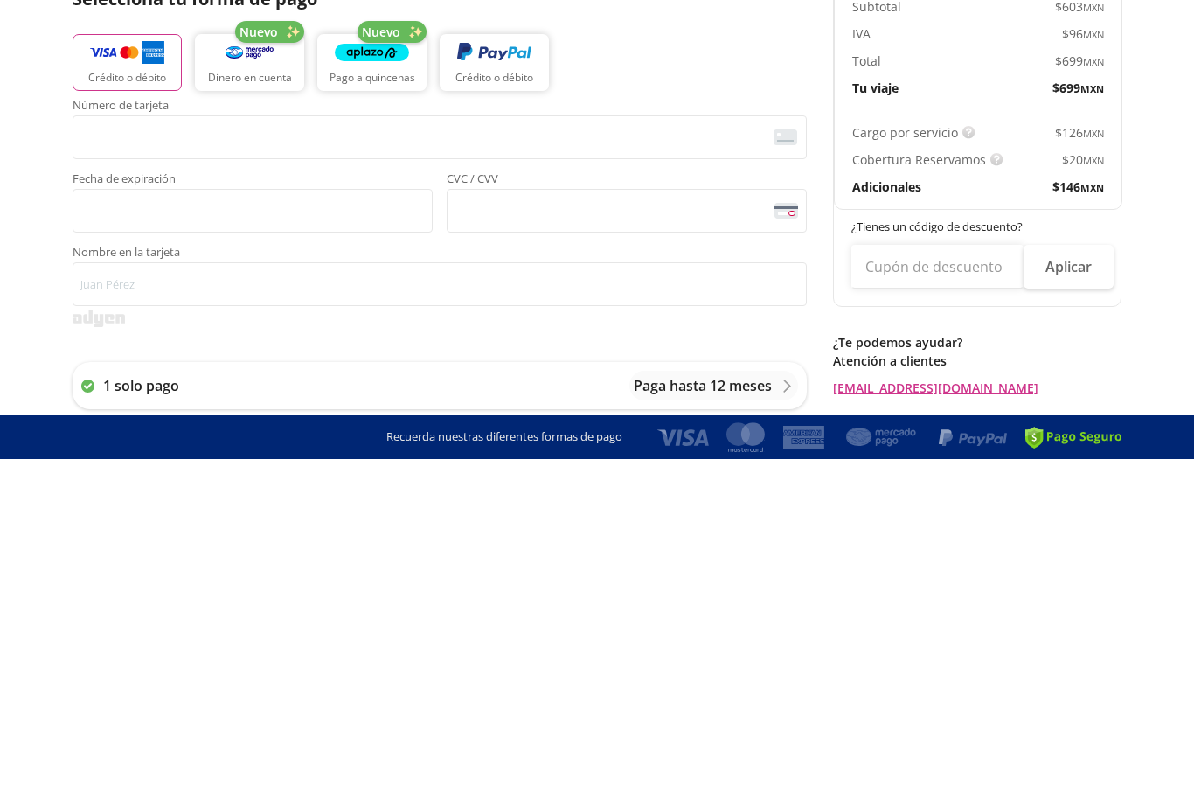
scroll to position [179, 0]
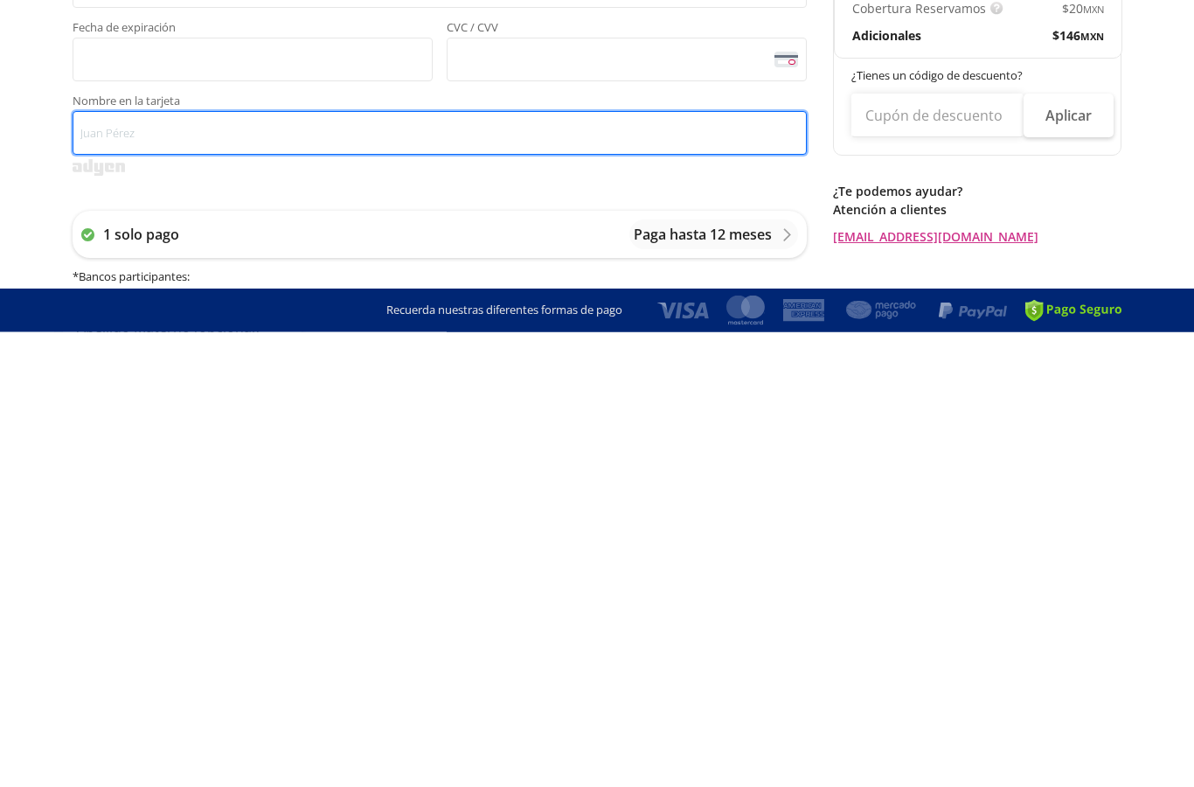
click at [132, 566] on input "Nombre en la tarjeta" at bounding box center [440, 588] width 734 height 44
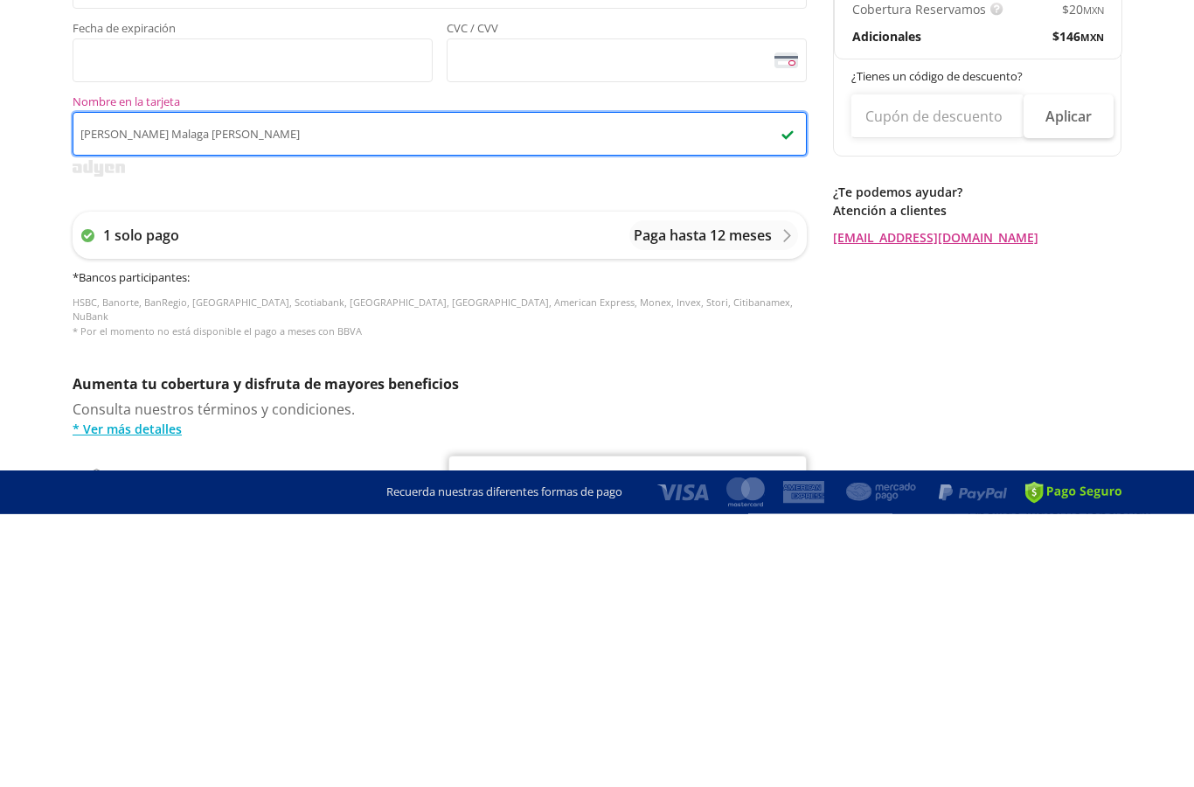
scroll to position [365, 0]
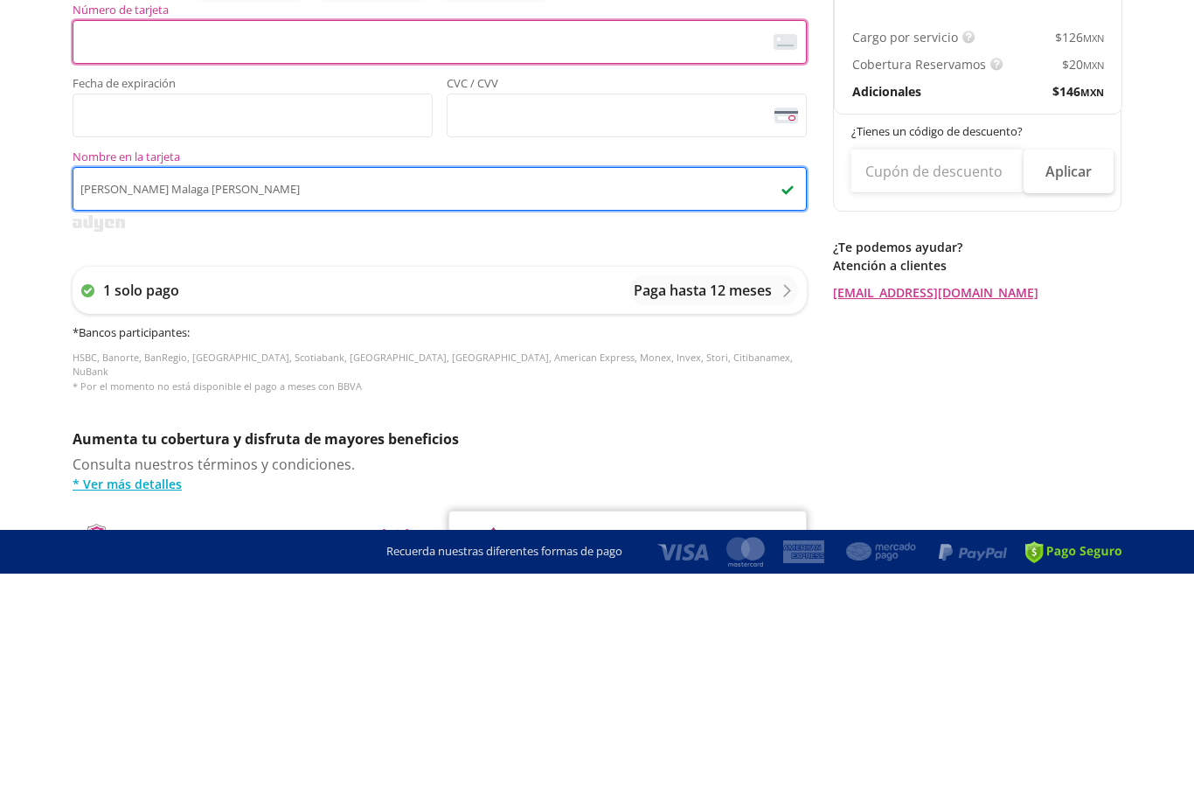
type input "[PERSON_NAME] Malaga [PERSON_NAME]"
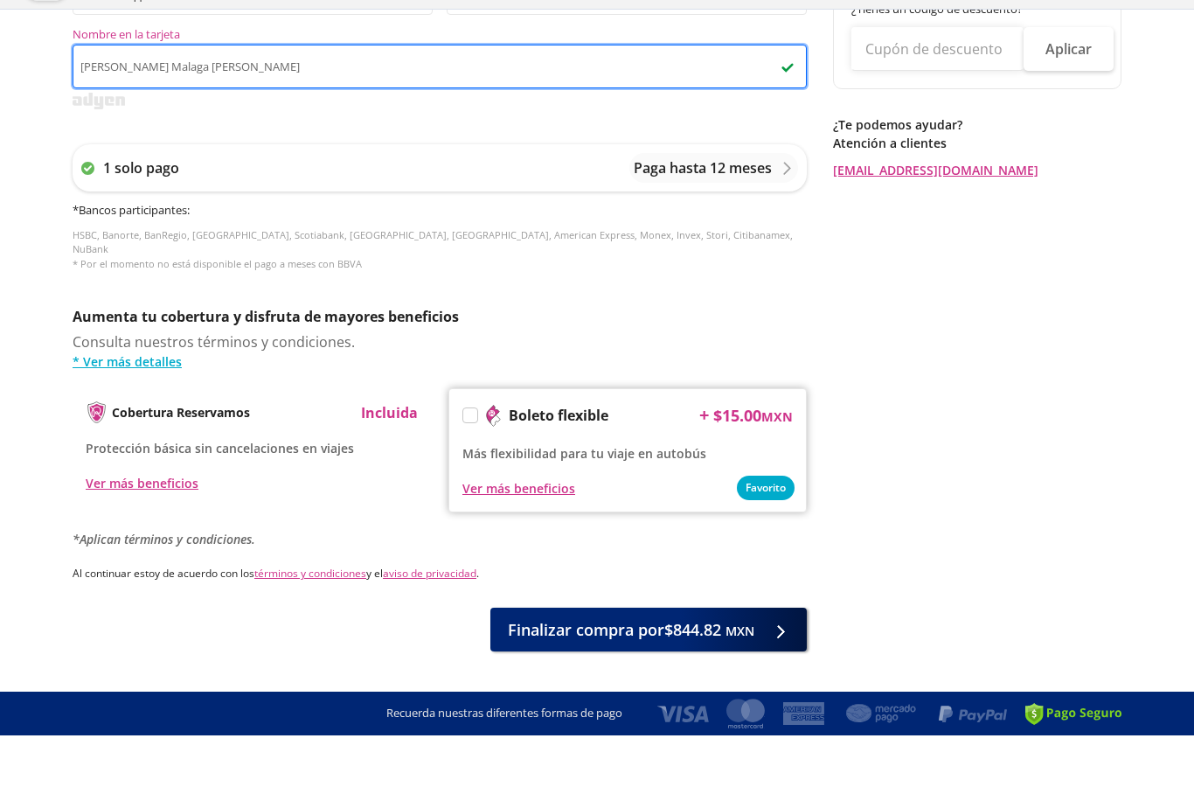
scroll to position [672, 0]
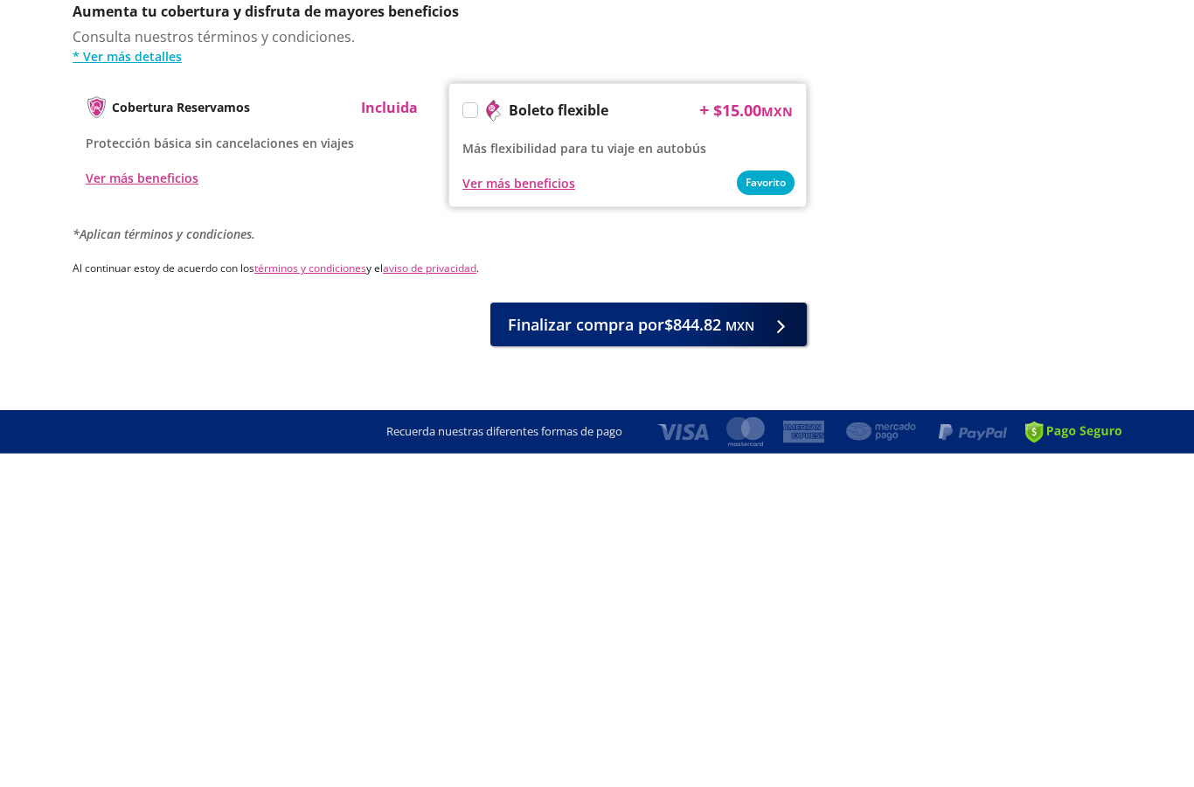
click at [582, 636] on button "Finalizar compra por $844.82 MXN" at bounding box center [648, 658] width 316 height 44
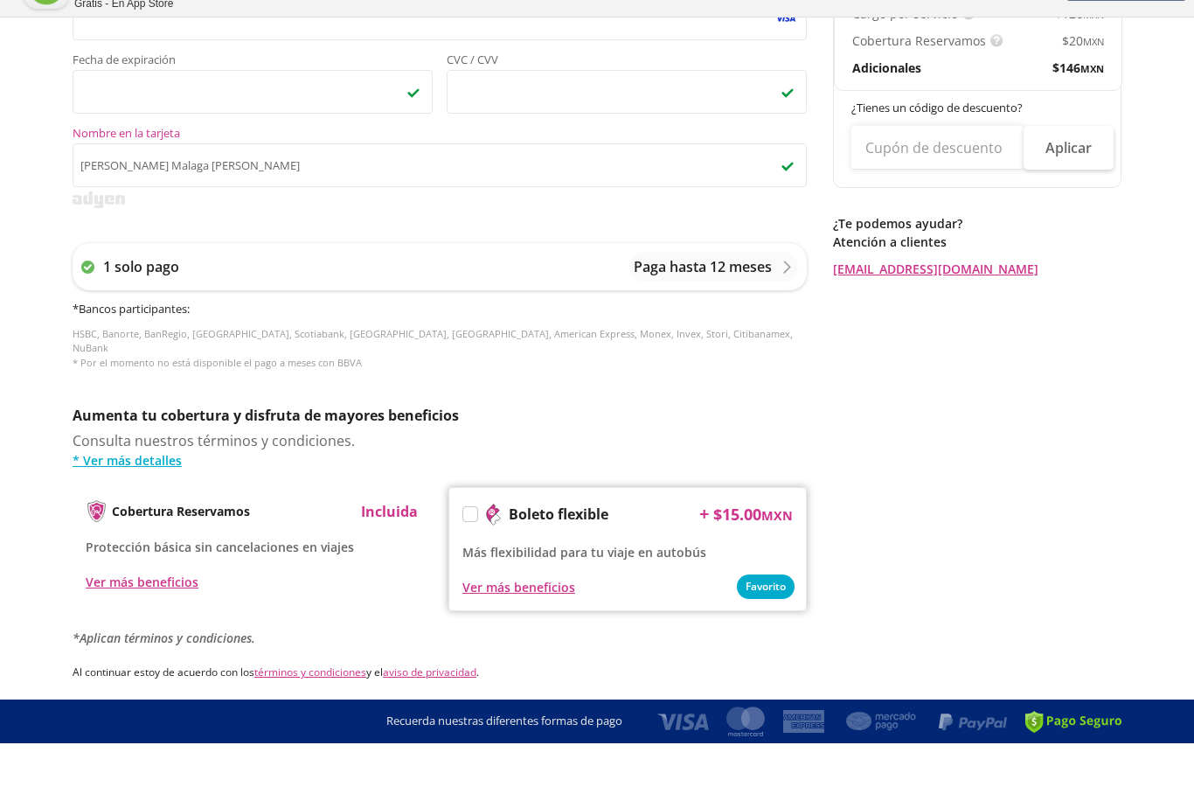
scroll to position [0, 0]
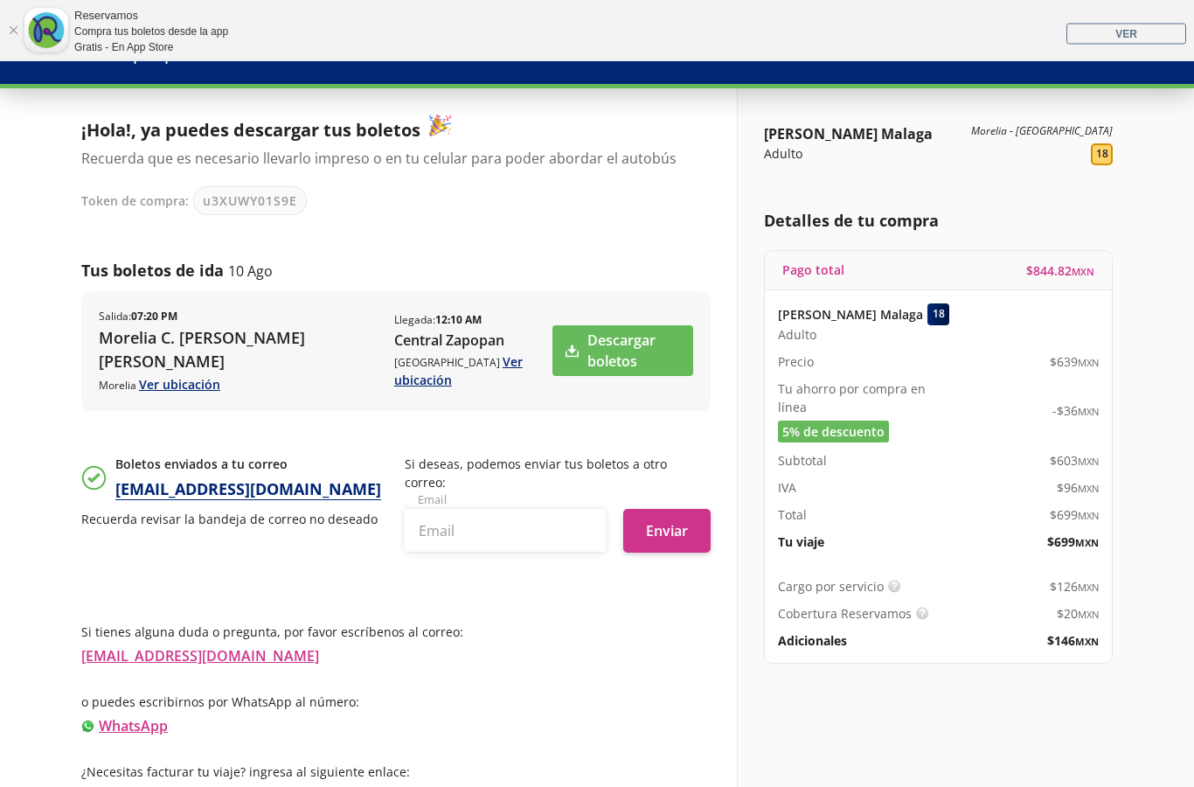
scroll to position [128, 0]
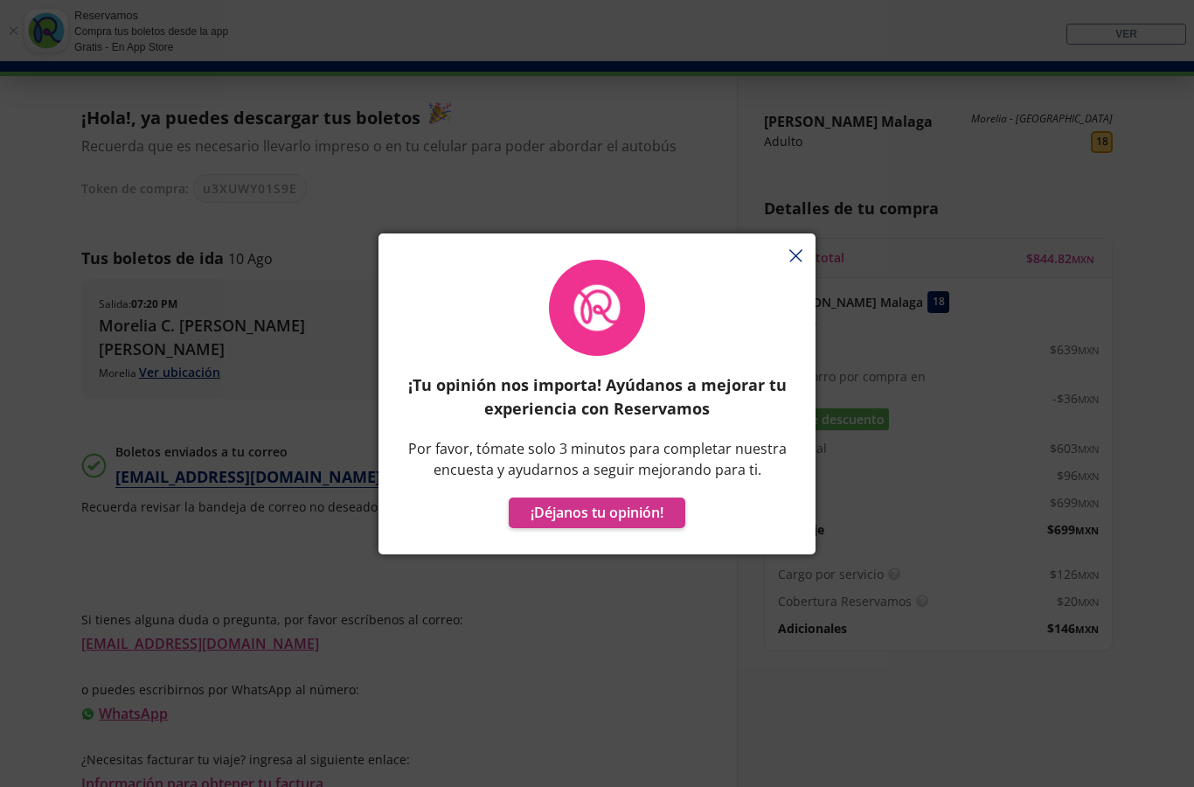
click at [811, 247] on div at bounding box center [596, 241] width 437 height 17
click at [794, 246] on button "button" at bounding box center [795, 256] width 13 height 21
